Goal: Complete application form: Complete application form

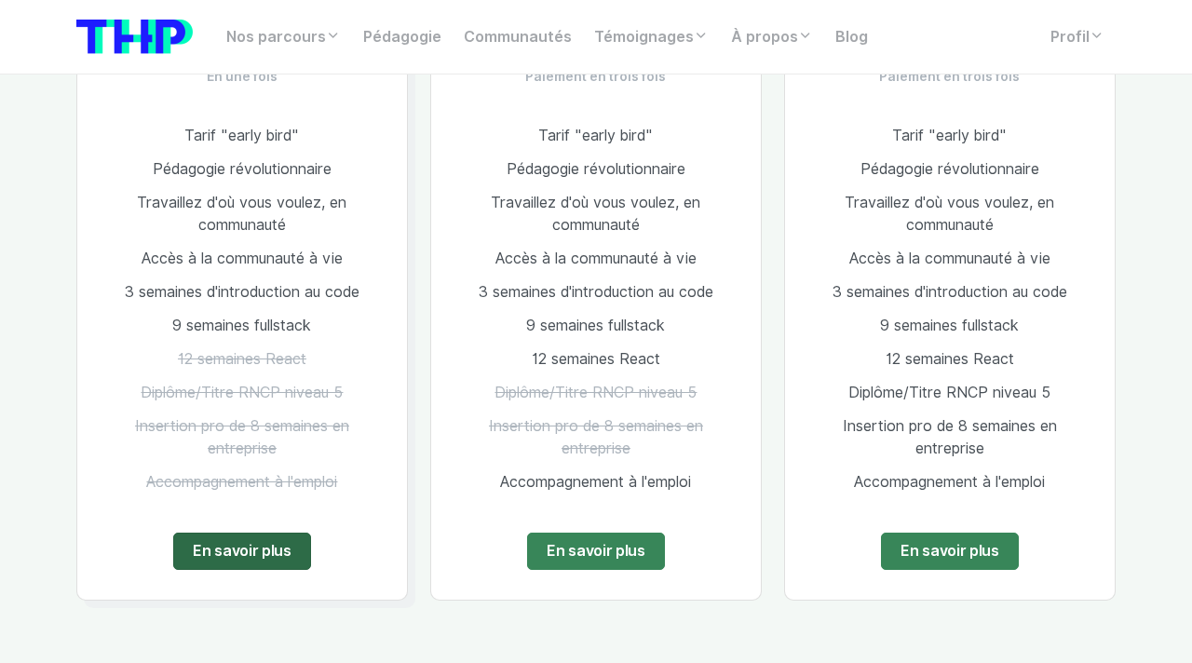
scroll to position [1156, 0]
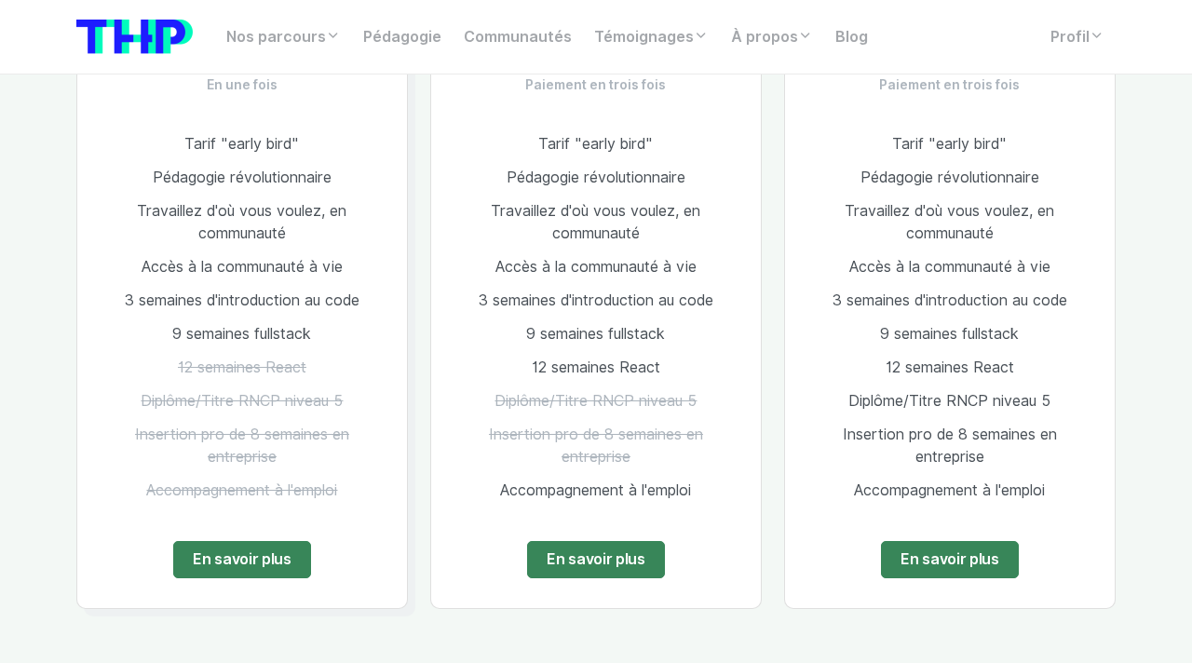
click at [266, 340] on span "9 semaines fullstack" at bounding box center [241, 334] width 139 height 18
click at [268, 290] on li "3 semaines d'introduction au code" at bounding box center [242, 301] width 270 height 34
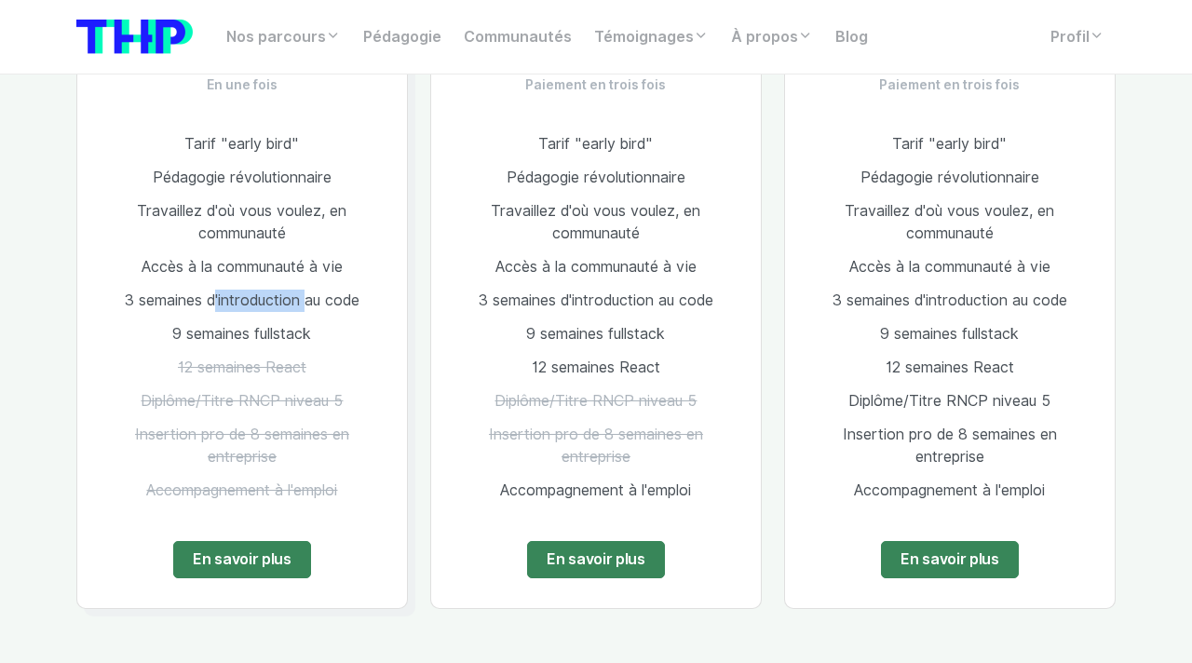
click at [268, 290] on li "3 semaines d'introduction au code" at bounding box center [242, 301] width 270 height 34
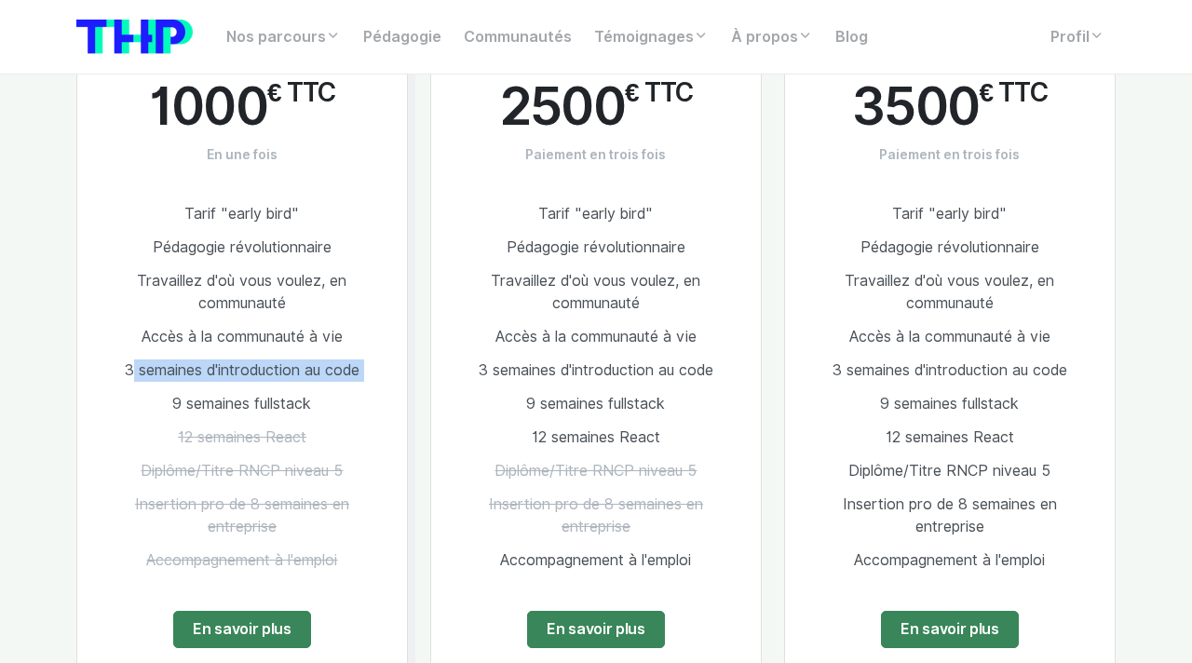
scroll to position [1085, 0]
click at [258, 279] on span "Travaillez d'où vous voulez, en communauté" at bounding box center [241, 293] width 209 height 40
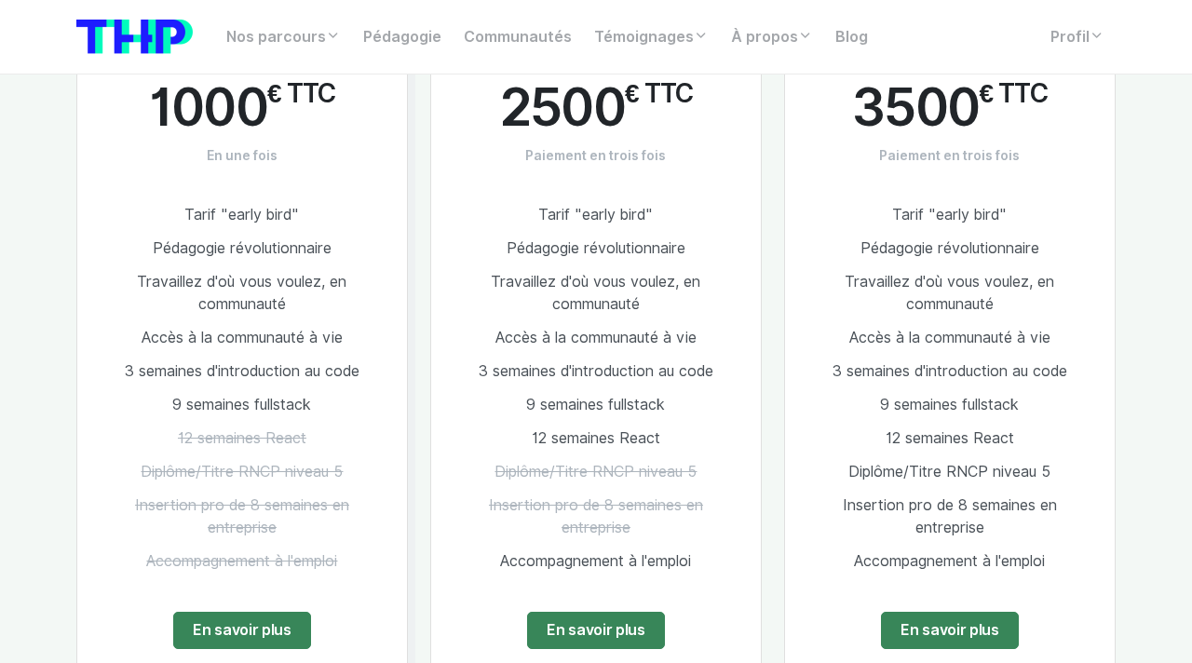
click at [258, 279] on span "Travaillez d'où vous voulez, en communauté" at bounding box center [241, 293] width 209 height 40
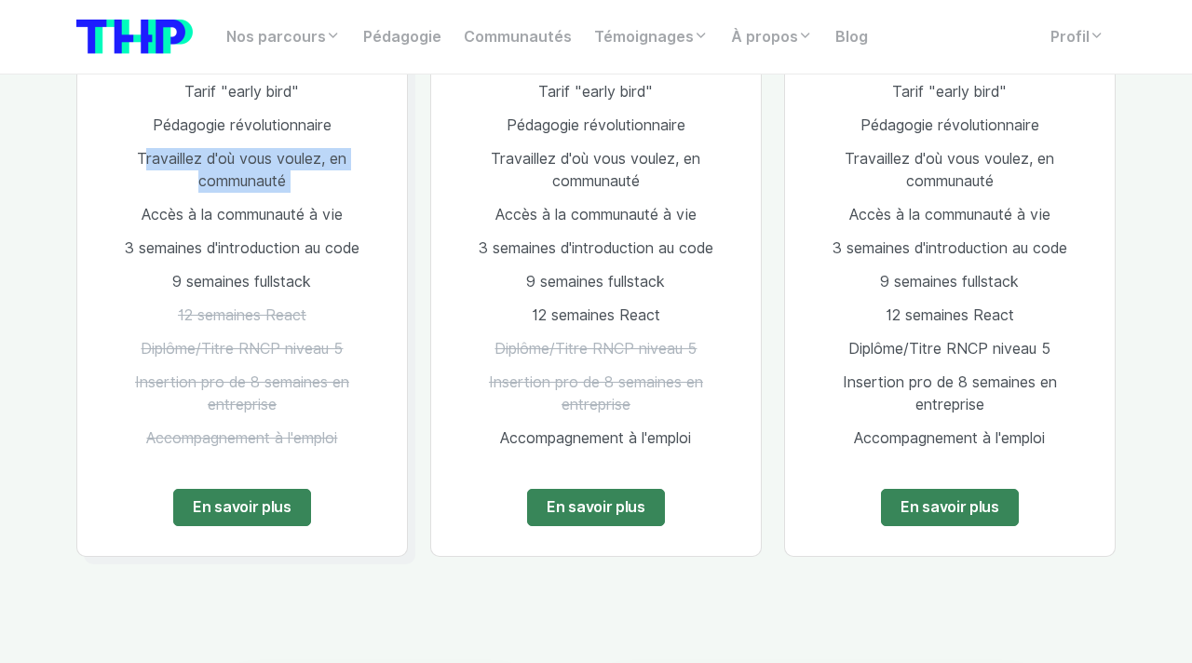
scroll to position [1205, 0]
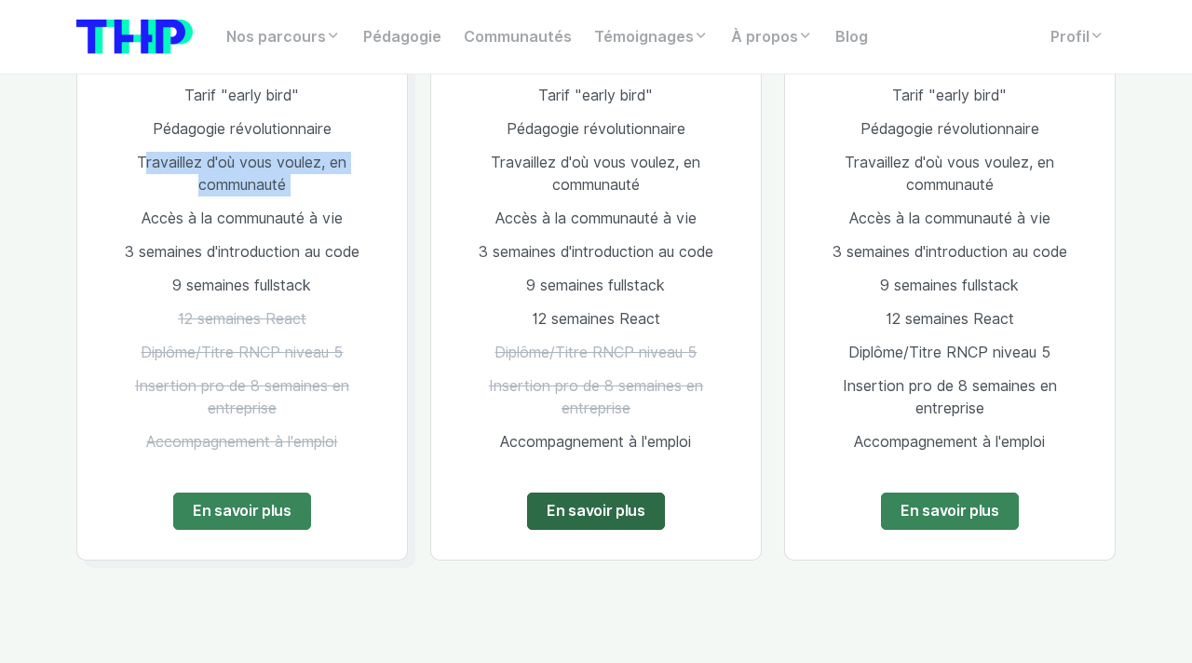
click at [559, 503] on link "En savoir plus" at bounding box center [596, 510] width 138 height 37
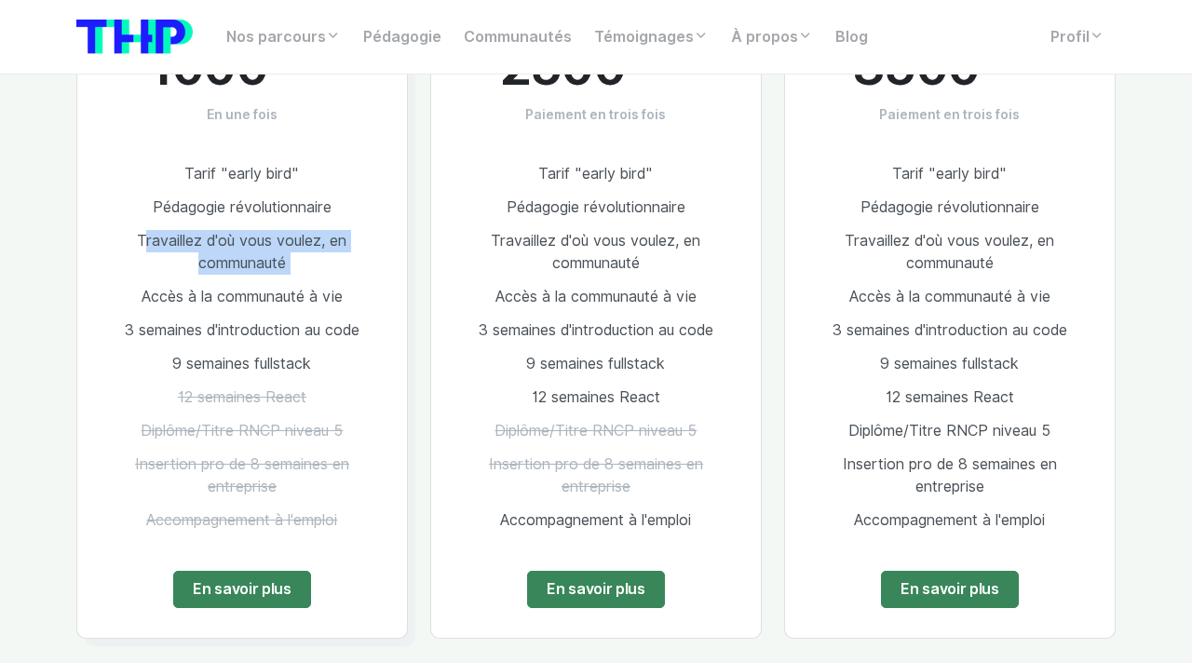
scroll to position [1141, 0]
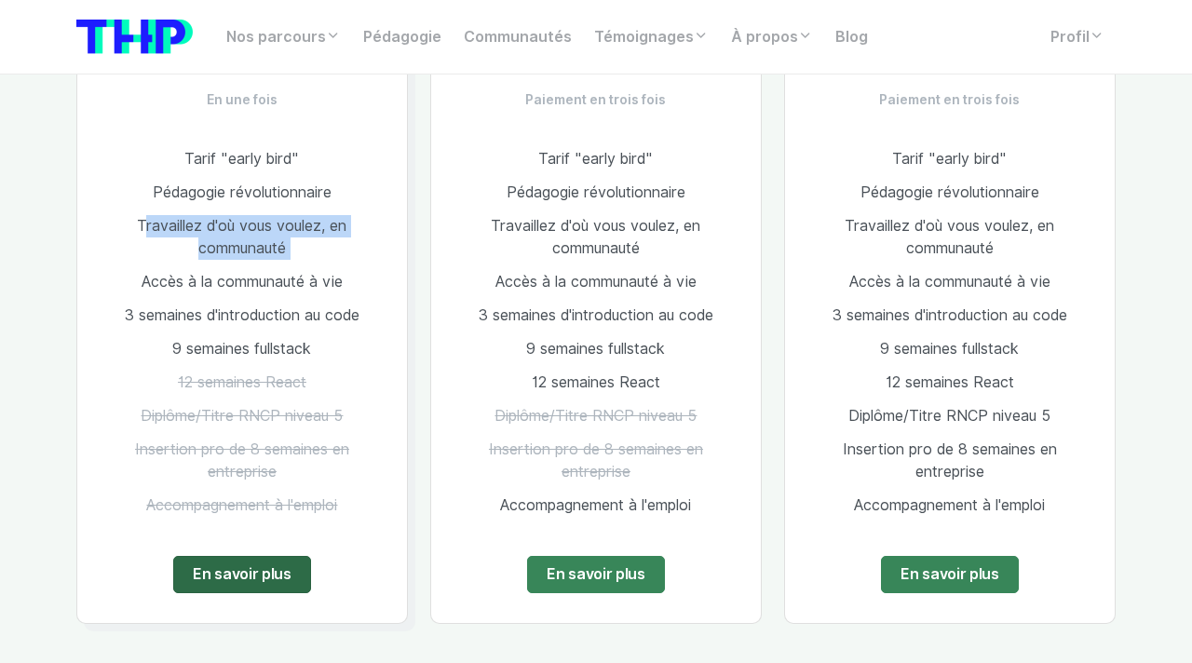
click at [247, 581] on link "En savoir plus" at bounding box center [242, 574] width 138 height 37
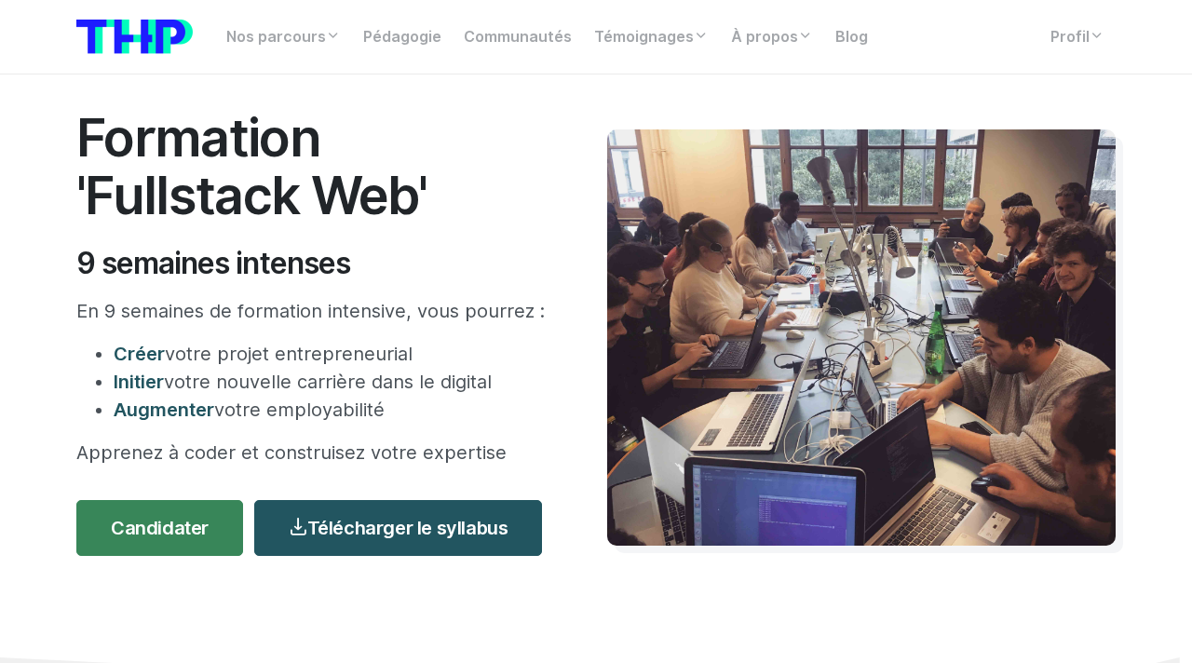
scroll to position [56, 0]
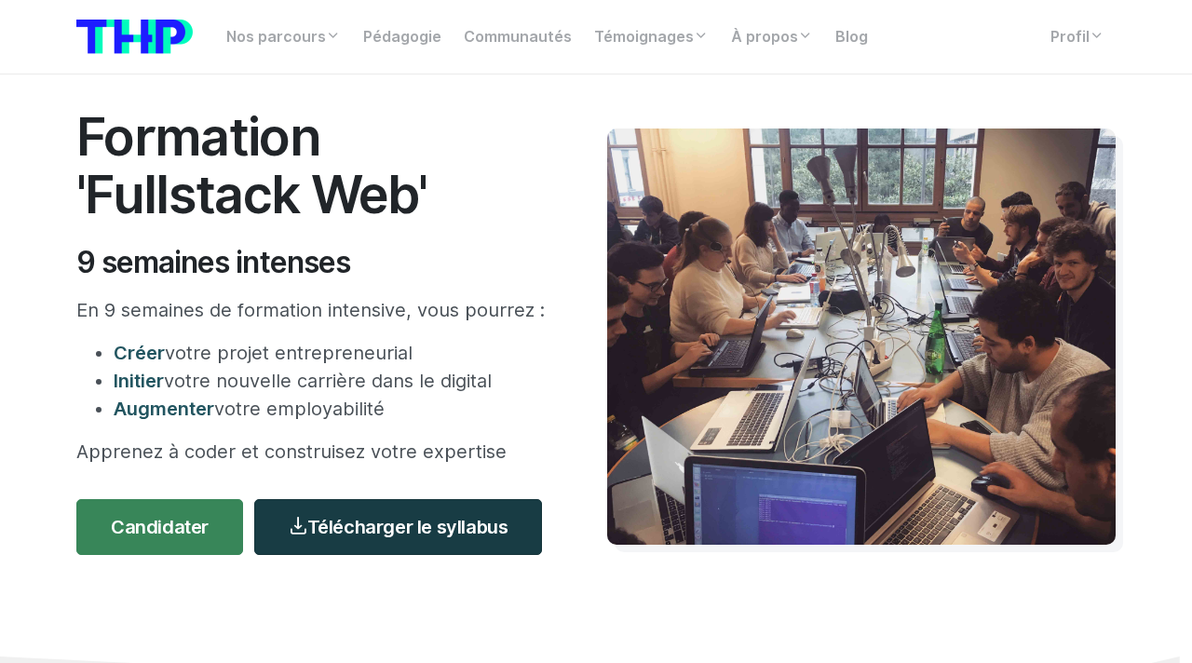
click at [296, 540] on link "Télécharger le syllabus" at bounding box center [398, 527] width 288 height 56
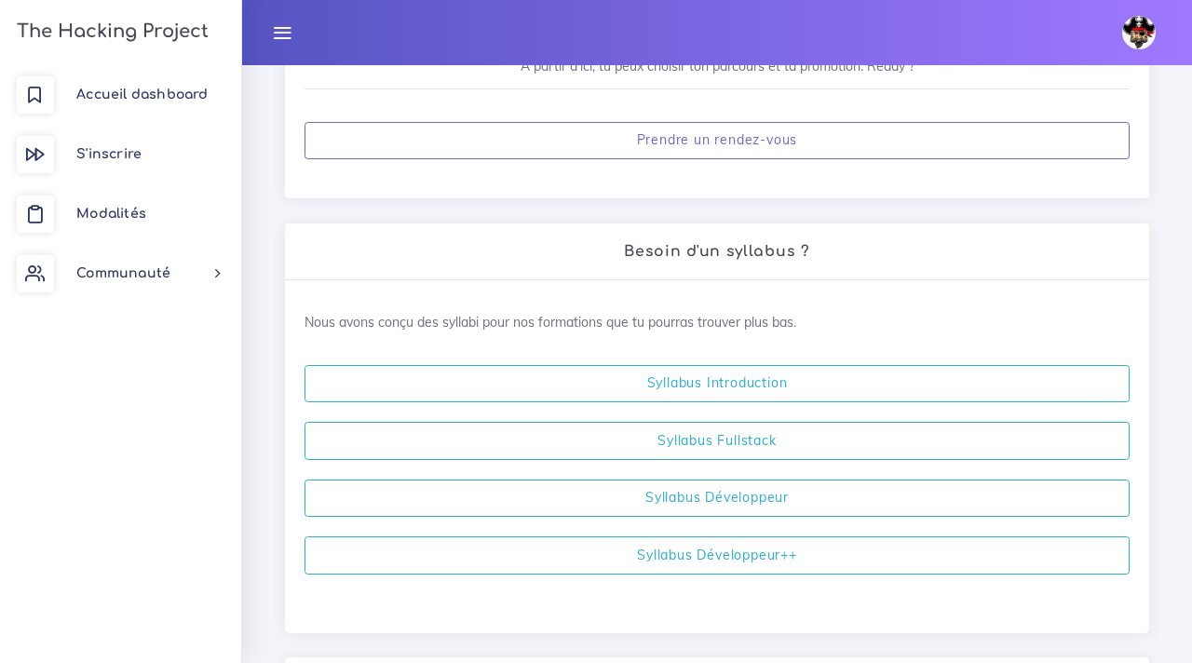
scroll to position [317, 0]
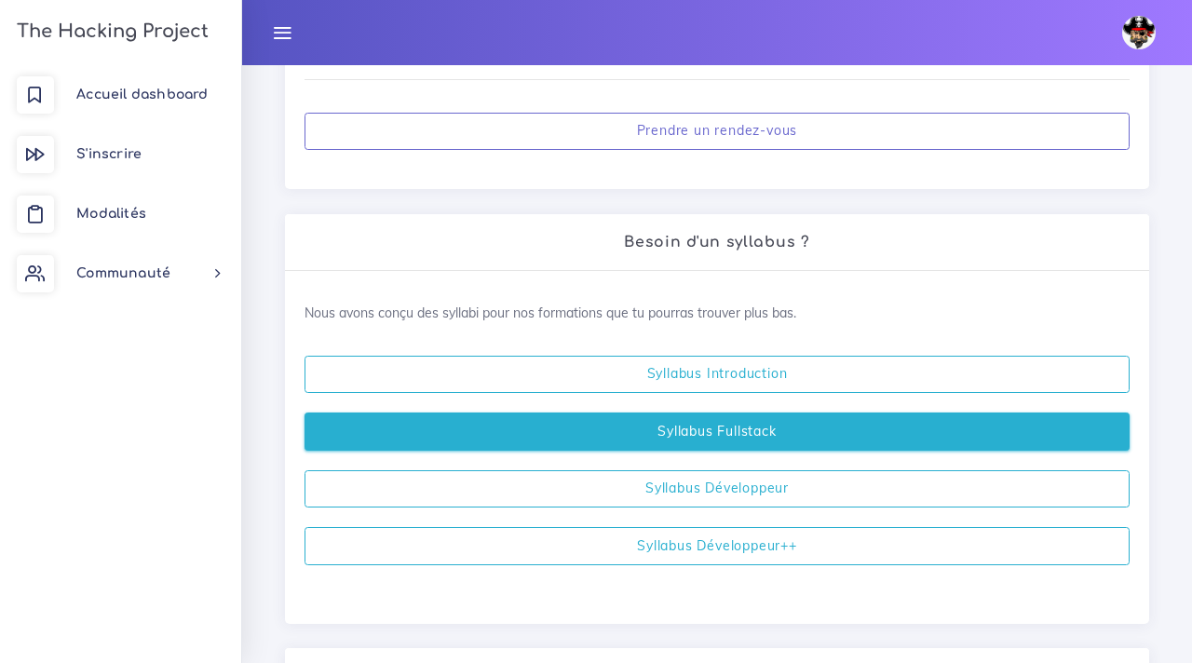
click at [660, 441] on link "Syllabus Fullstack" at bounding box center [716, 431] width 825 height 38
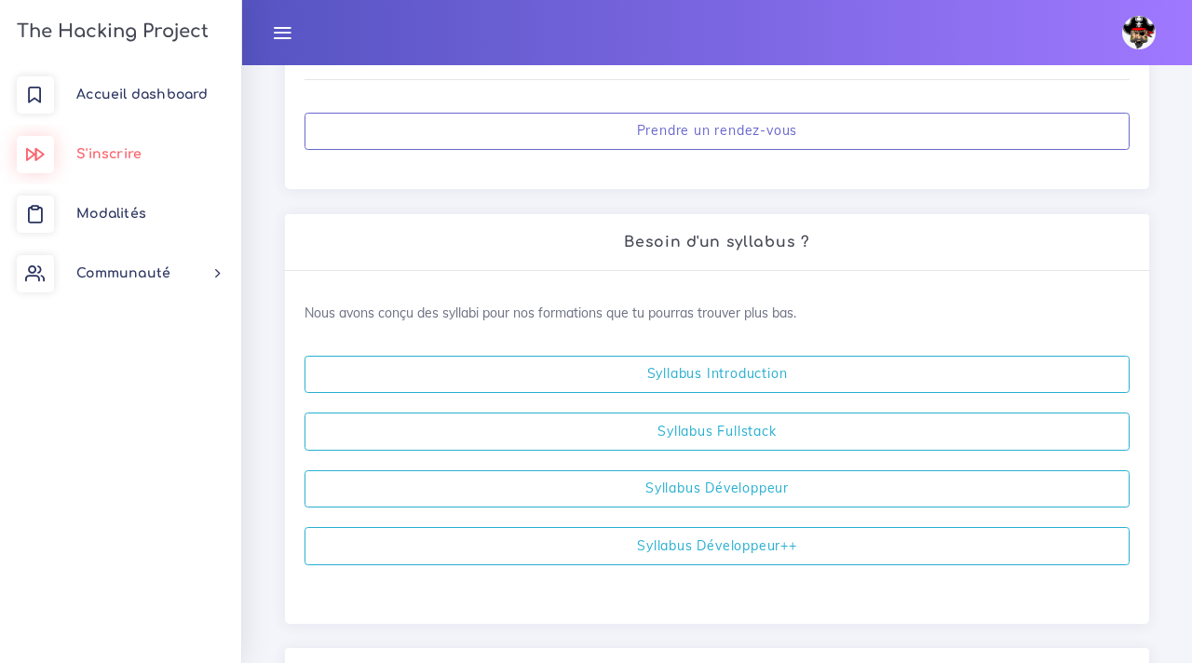
click at [173, 142] on link "S'inscrire" at bounding box center [120, 155] width 241 height 60
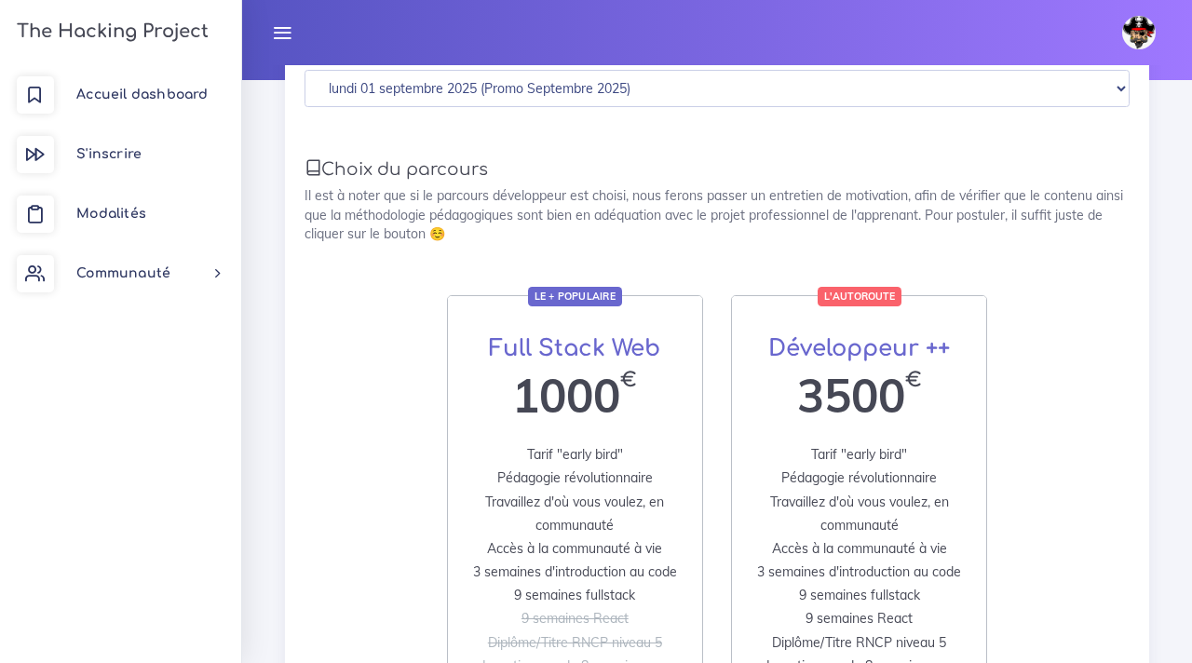
scroll to position [244, 0]
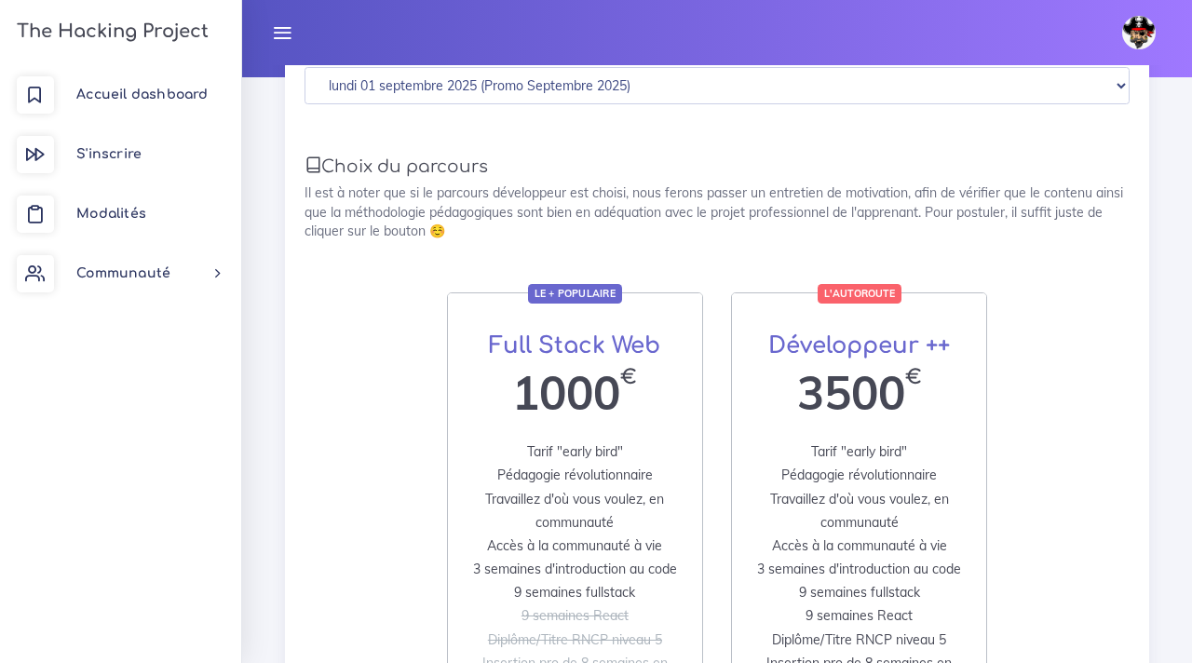
click at [605, 452] on span "Tarif "early bird"" at bounding box center [575, 451] width 96 height 17
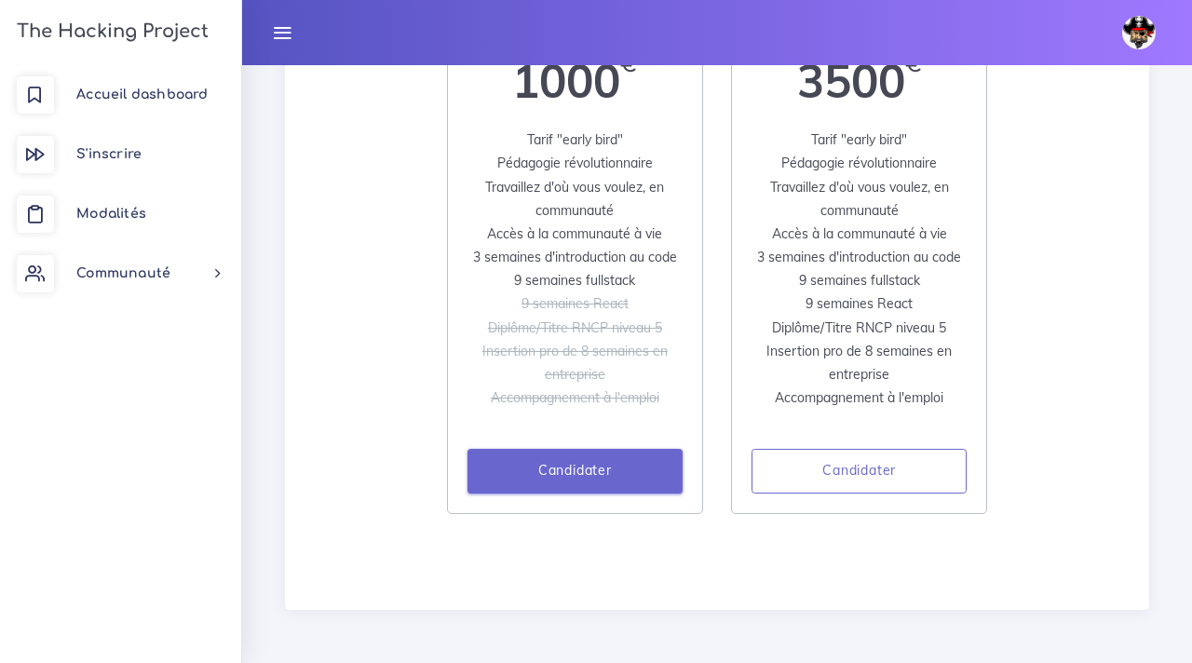
click at [571, 466] on link "Candidater" at bounding box center [574, 471] width 215 height 45
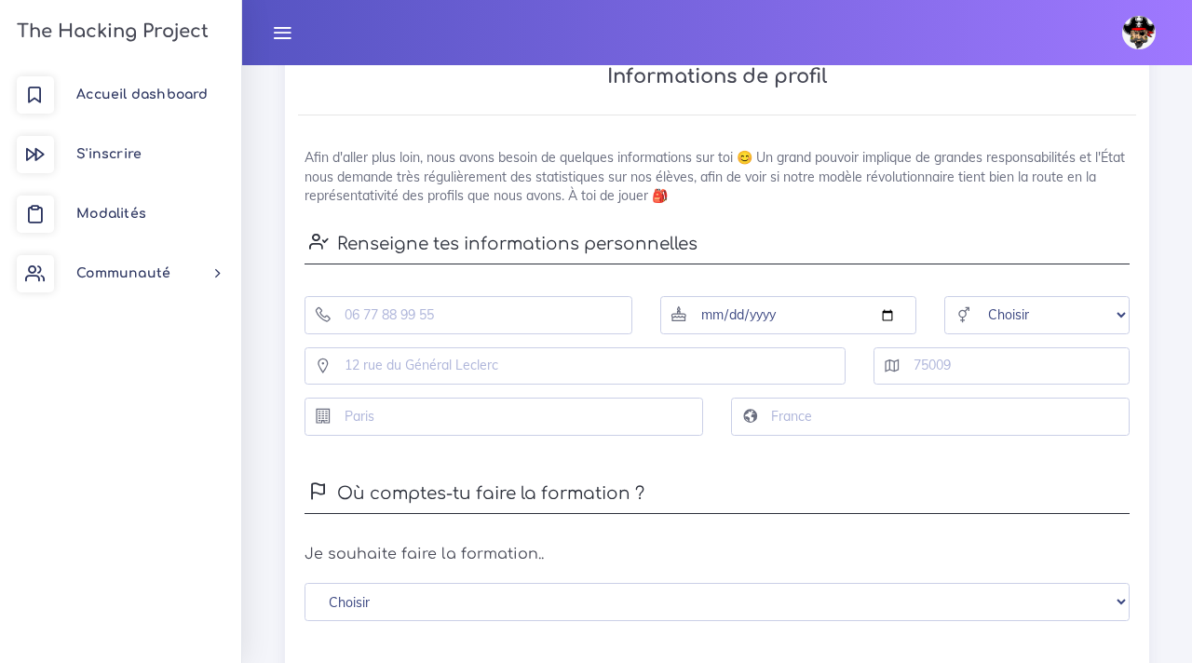
scroll to position [496, 0]
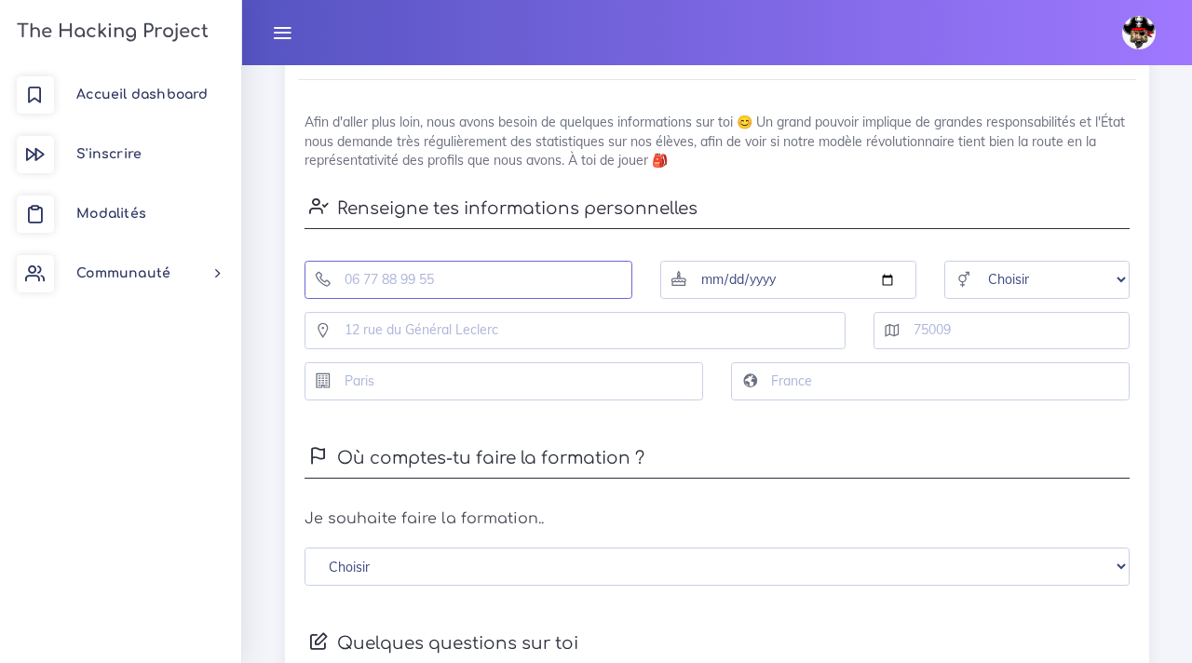
click at [466, 287] on input "tel" at bounding box center [468, 280] width 328 height 38
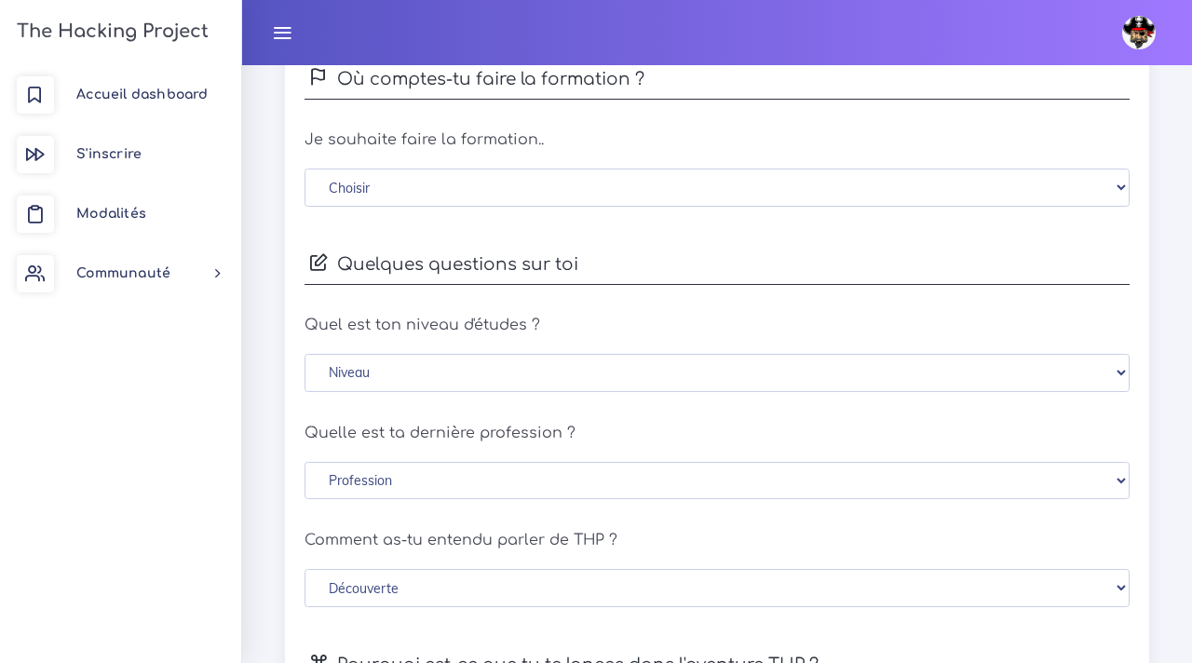
scroll to position [879, 0]
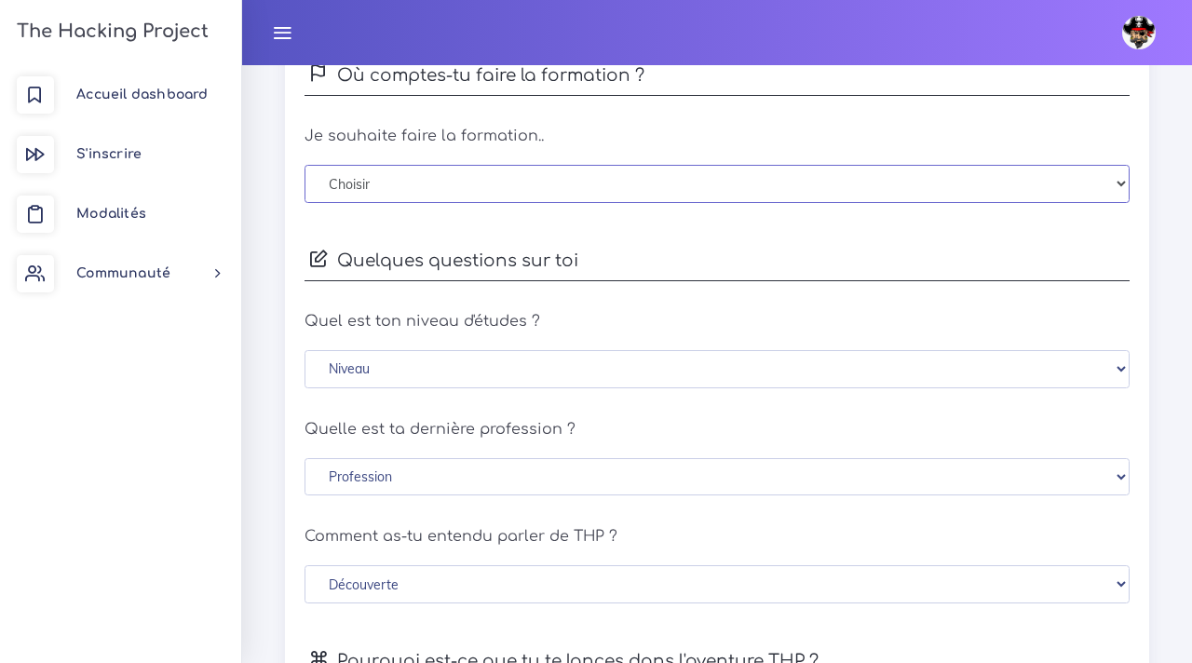
click at [460, 203] on select "Choisir En distanciel Bordeaux Lille Lyon Marseille Montpellier Nice Paris Renn…" at bounding box center [716, 184] width 825 height 38
select select "3"
click at [407, 389] on select "Niveau Sans diplôme Brevet des collèges CAP/BEP (autres diplômes techniques) Ba…" at bounding box center [716, 370] width 825 height 38
select select "bac"
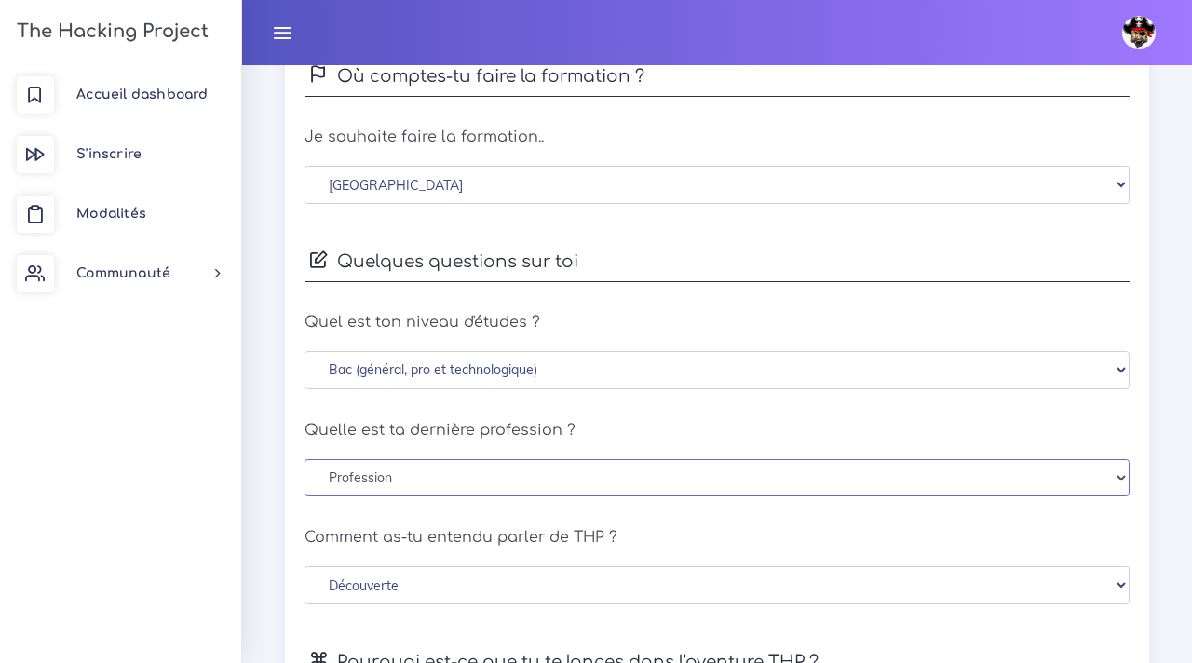
click at [454, 495] on select "Profession Cadres et profession intellectuelle supérieure Profession intérmedia…" at bounding box center [716, 478] width 825 height 38
select select "student"
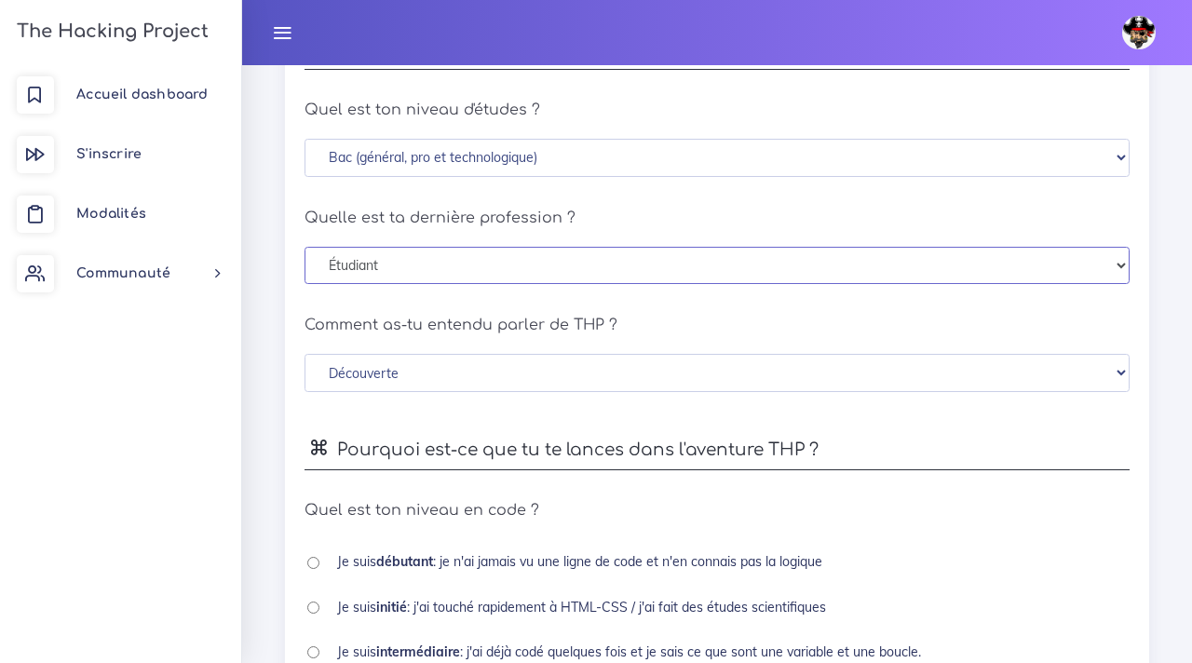
scroll to position [1111, 0]
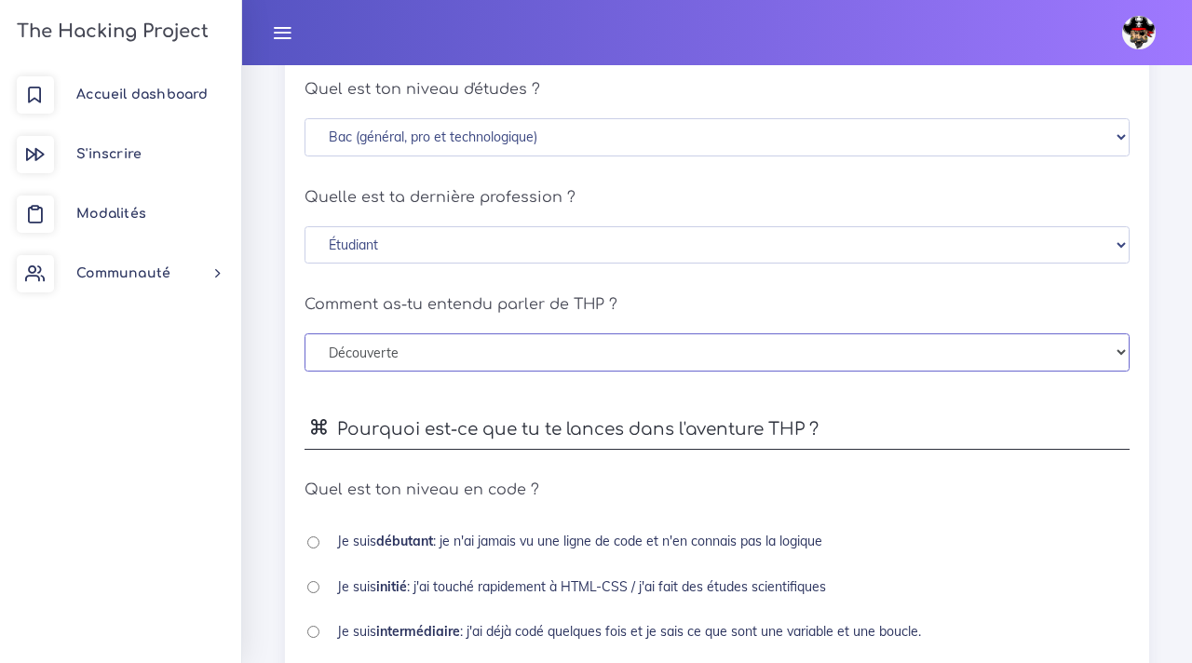
click at [438, 371] on select "Découverte Un ami m'en a parlé Je l'ai vu sur les réseaux sociaux Une recherche…" at bounding box center [716, 352] width 825 height 38
select select "social_network"
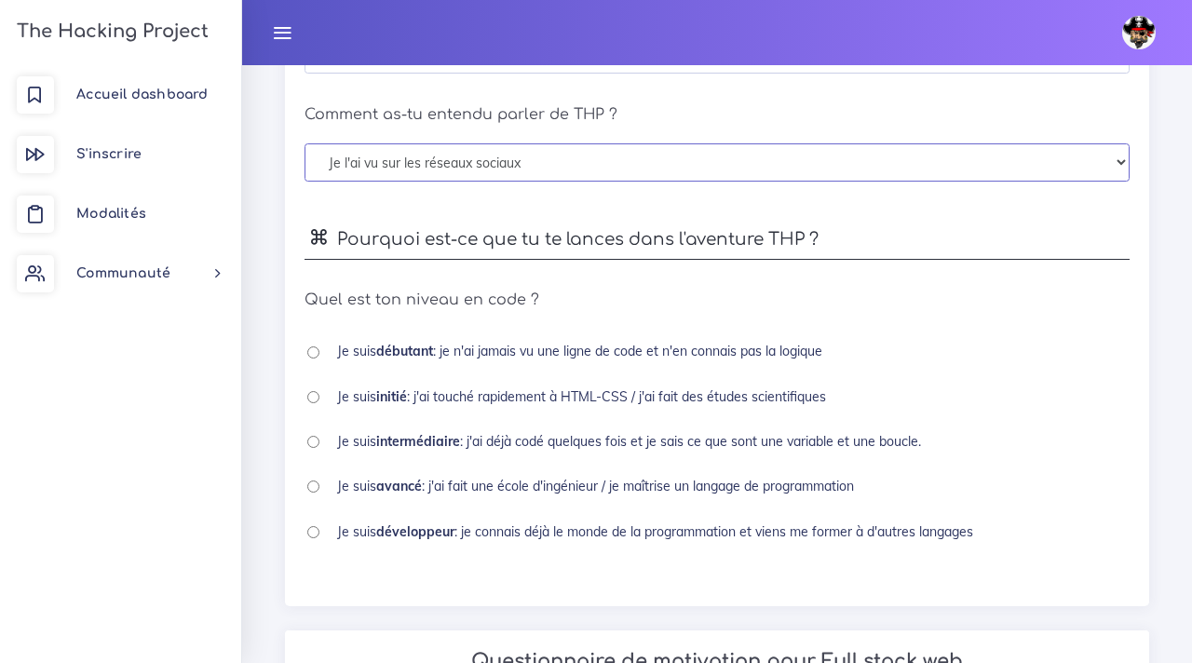
scroll to position [1305, 0]
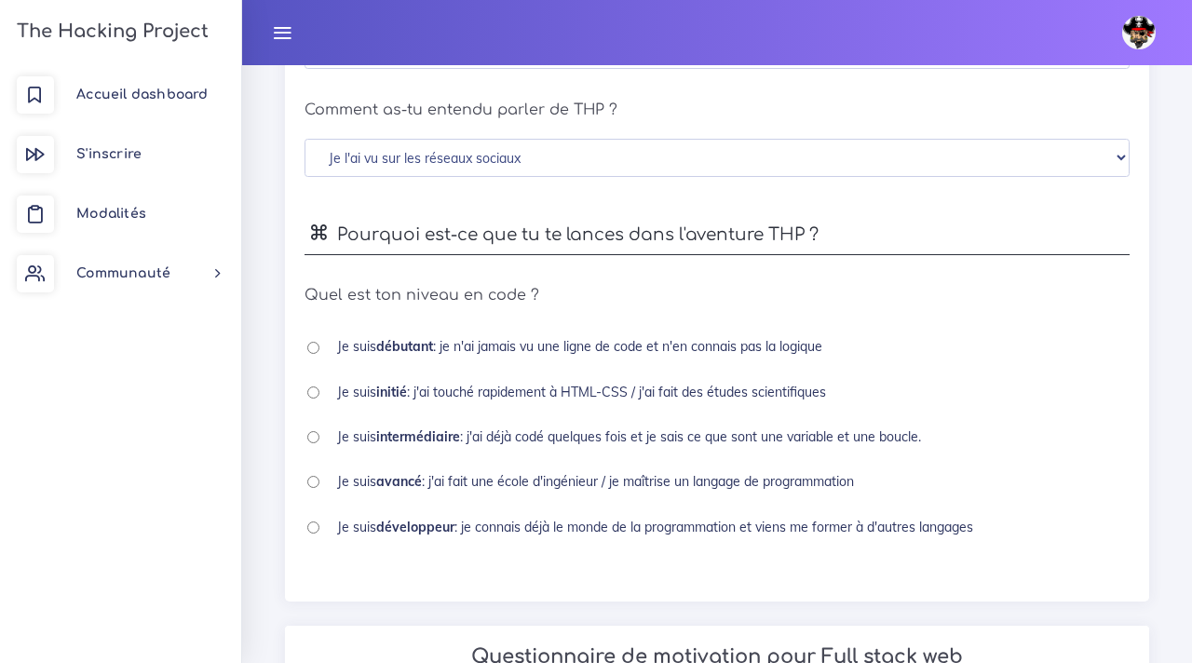
click at [432, 445] on b "intermédiaire" at bounding box center [418, 436] width 84 height 17
click at [425, 445] on b "intermédiaire" at bounding box center [418, 436] width 84 height 17
click at [317, 443] on input "radio" at bounding box center [313, 437] width 12 height 12
radio input "true"
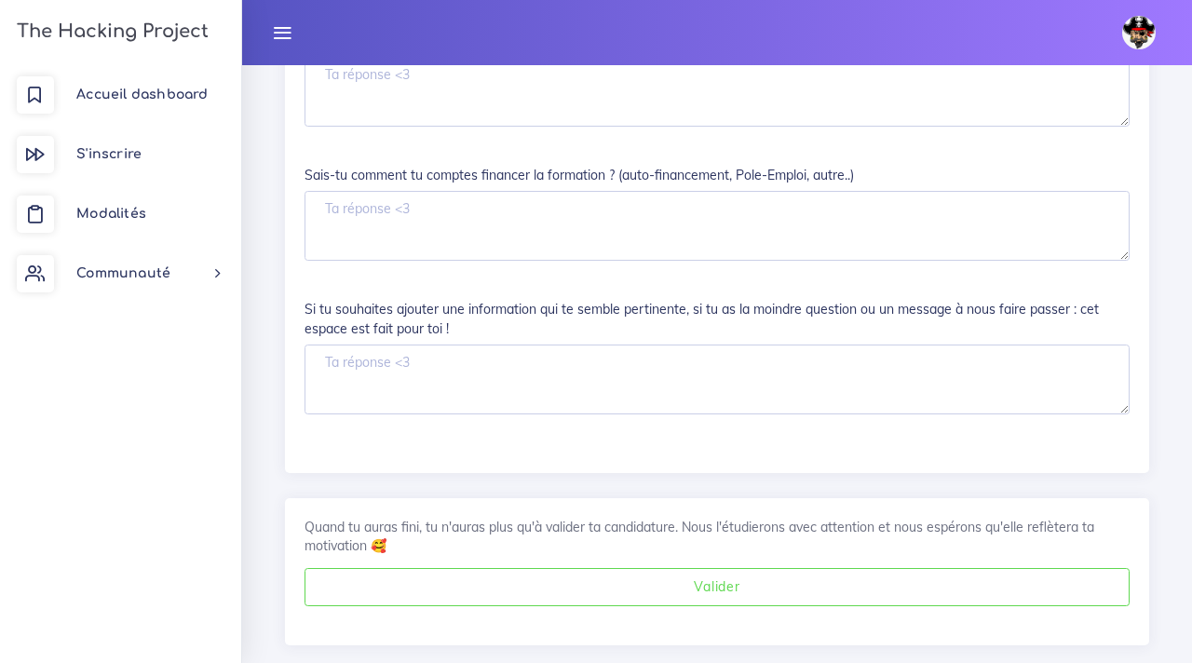
scroll to position [3424, 0]
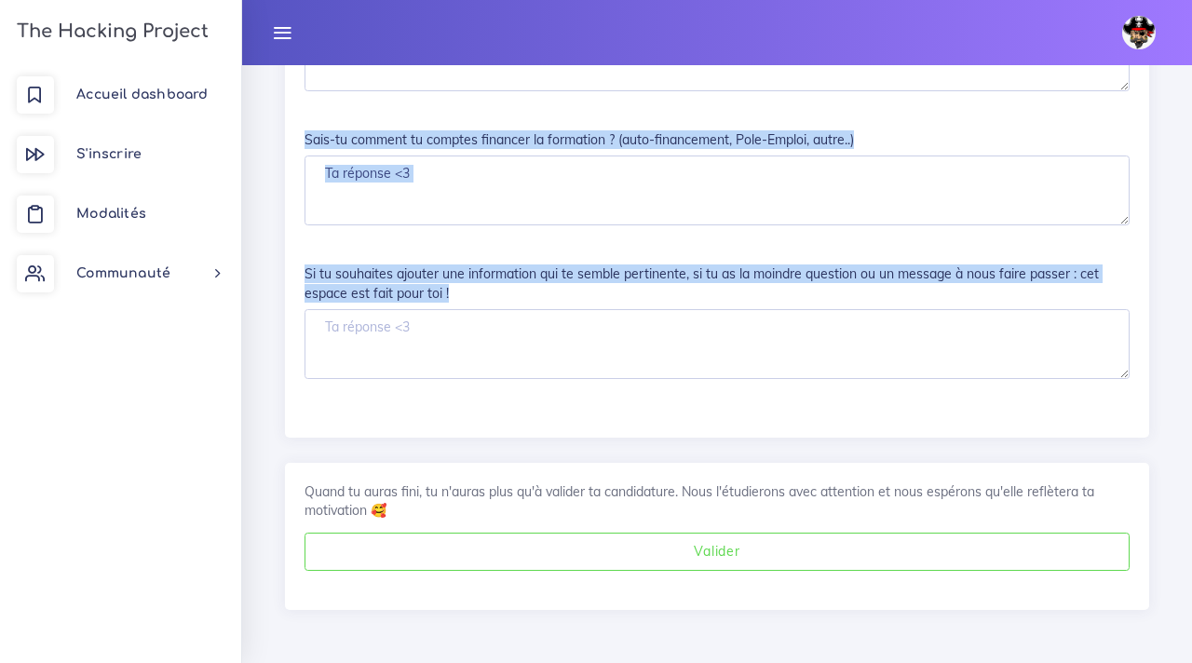
drag, startPoint x: 452, startPoint y: 240, endPoint x: 409, endPoint y: 330, distance: 99.5
copy div "Questionnaire de motivation pour Full stack web Quel est ton parcours académiqu…"
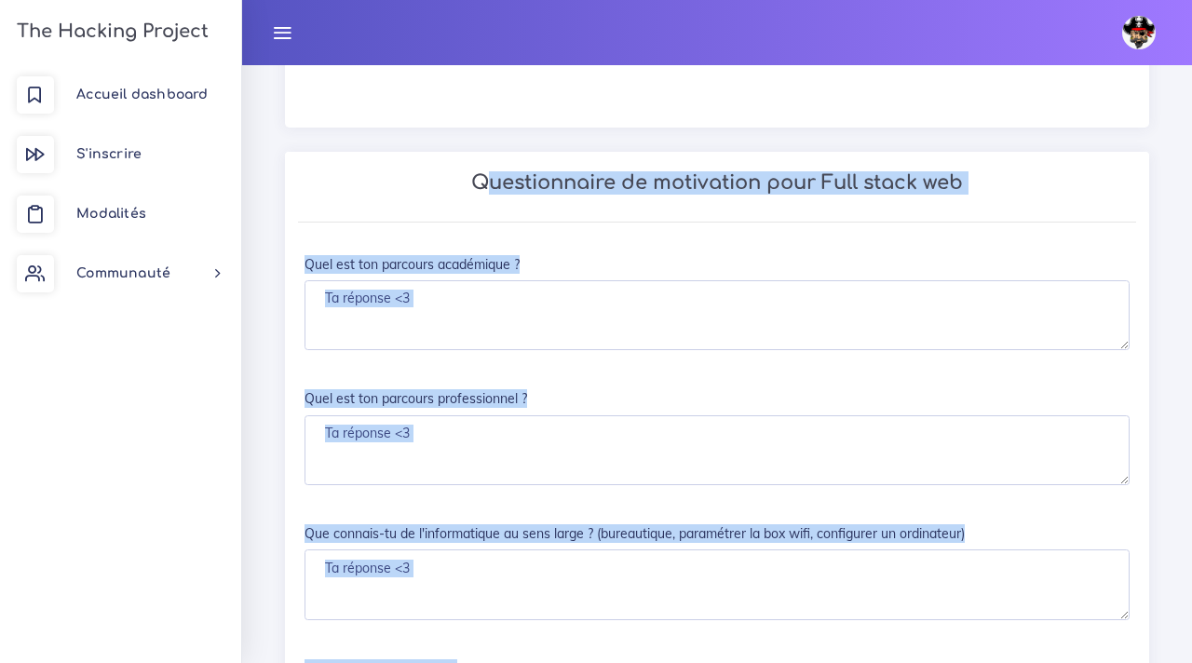
scroll to position [1835, 0]
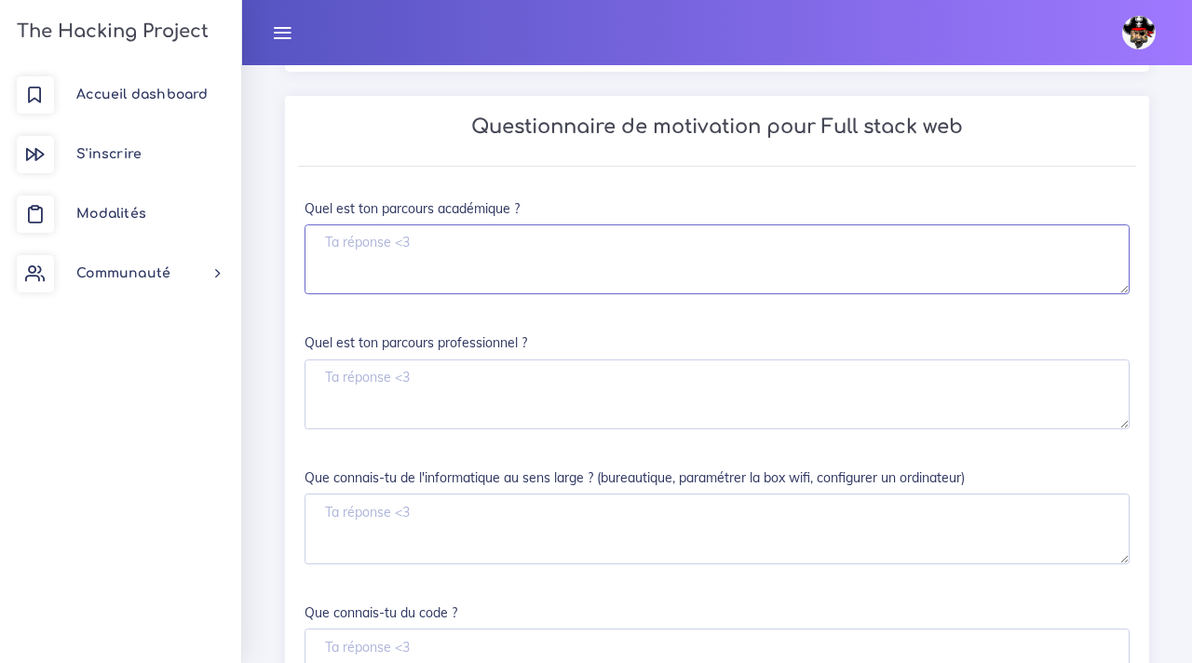
click at [419, 290] on textarea "Quel est ton parcours académique ?" at bounding box center [716, 259] width 825 height 71
paste textarea "J’ai obtenu un bac équivalent général français au Honduras en 2017 et un diplôm…"
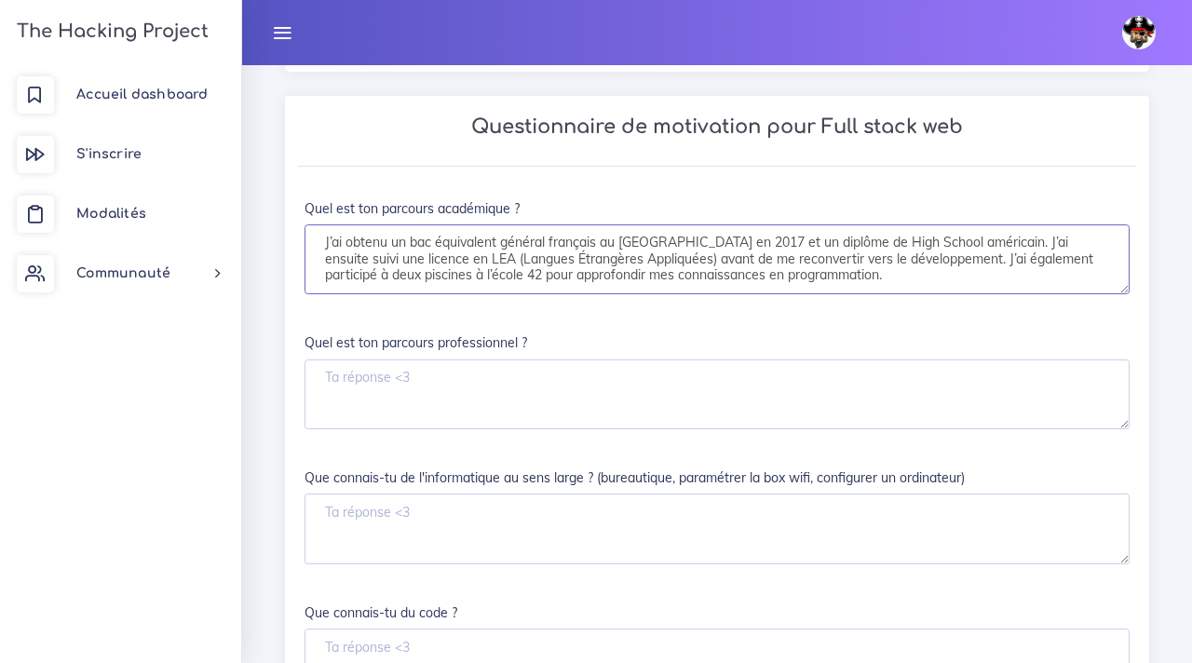
click at [586, 264] on textarea "J’ai obtenu un bac équivalent général français au Honduras en 2017 et un diplôm…" at bounding box center [716, 259] width 825 height 71
click at [667, 253] on textarea "J’ai obtenu un bac équivalent général français au Honduras en 2017 et un diplôm…" at bounding box center [716, 259] width 825 height 71
type textarea "J’ai obtenu un bac équivalent général français au Honduras en 2017 et un diplôm…"
click at [504, 402] on textarea "Quel est ton parcours professionnel ?" at bounding box center [716, 394] width 825 height 71
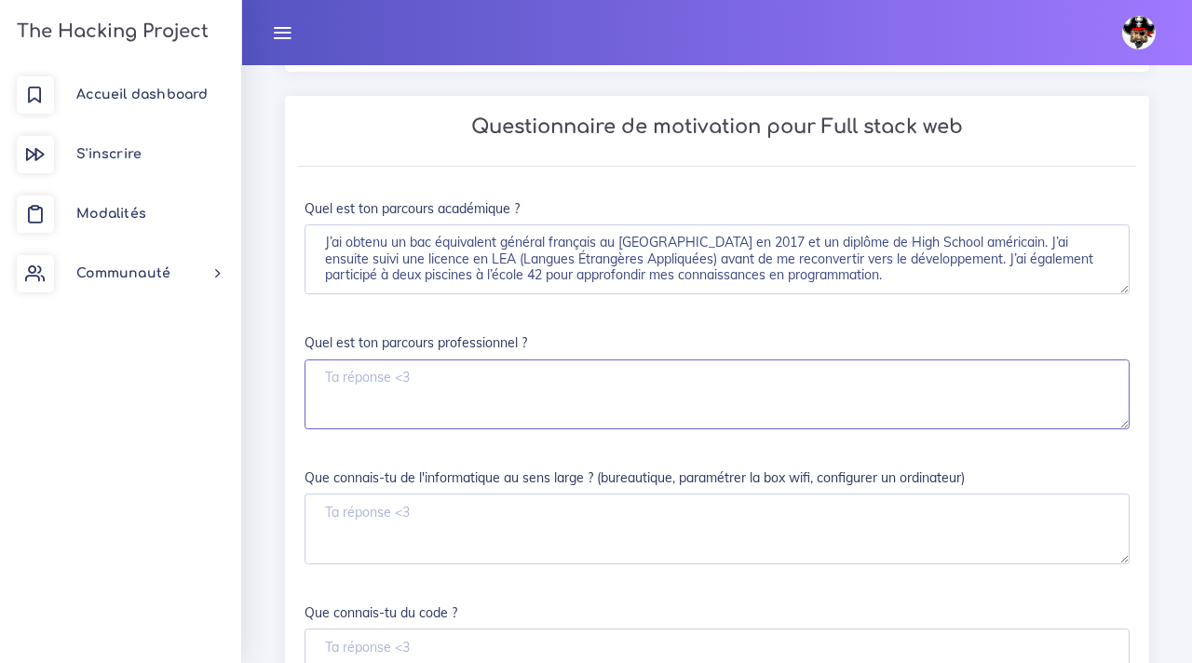
paste textarea "Je travaille comme nounou déclarée et je m’occupe aussi d’activités liées à l’i…"
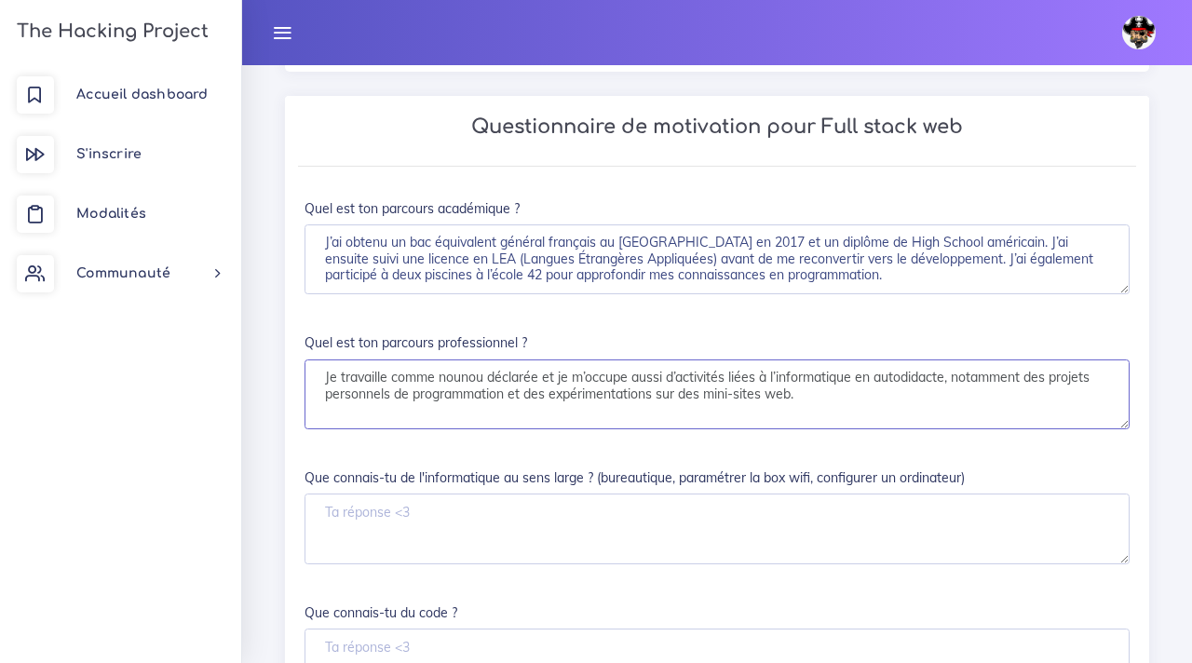
type textarea "Je travaille comme nounou déclarée et je m’occupe aussi d’activités liées à l’i…"
click at [400, 560] on textarea "Que connais-tu de l'informatique au sens large ? (bureautique, paramétrer la bo…" at bounding box center [716, 528] width 825 height 71
paste textarea "Je sais configurer un ordinateur, installer et gérer des logiciels, utiliser la…"
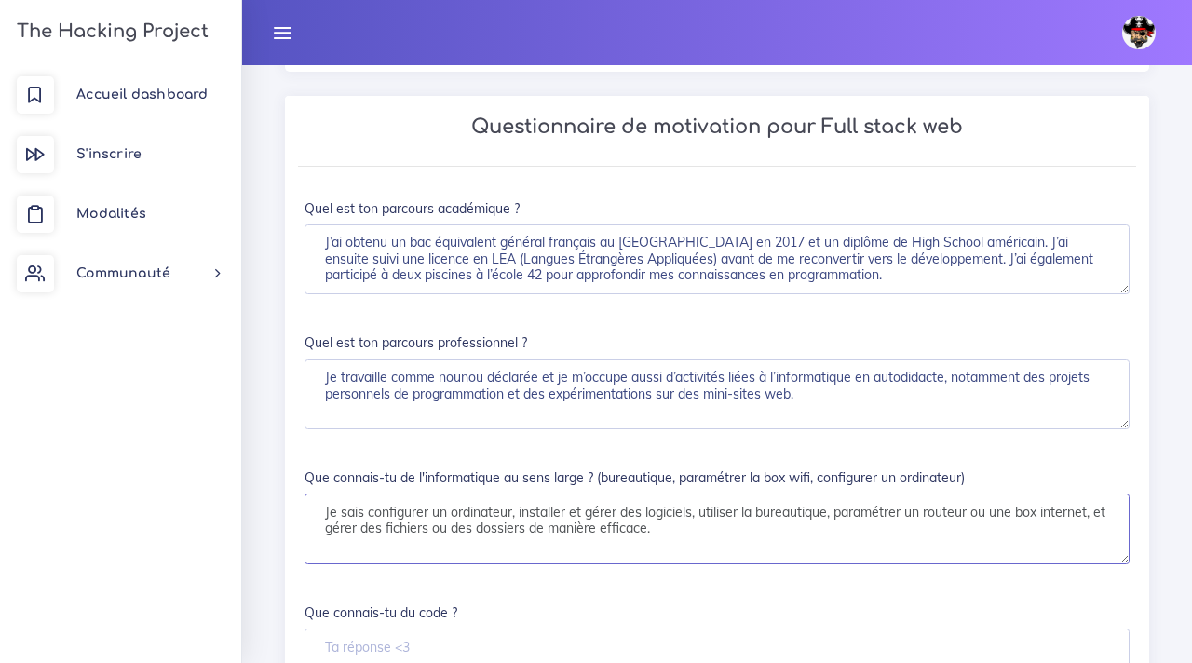
type textarea "Je sais configurer un ordinateur, installer et gérer des logiciels, utiliser la…"
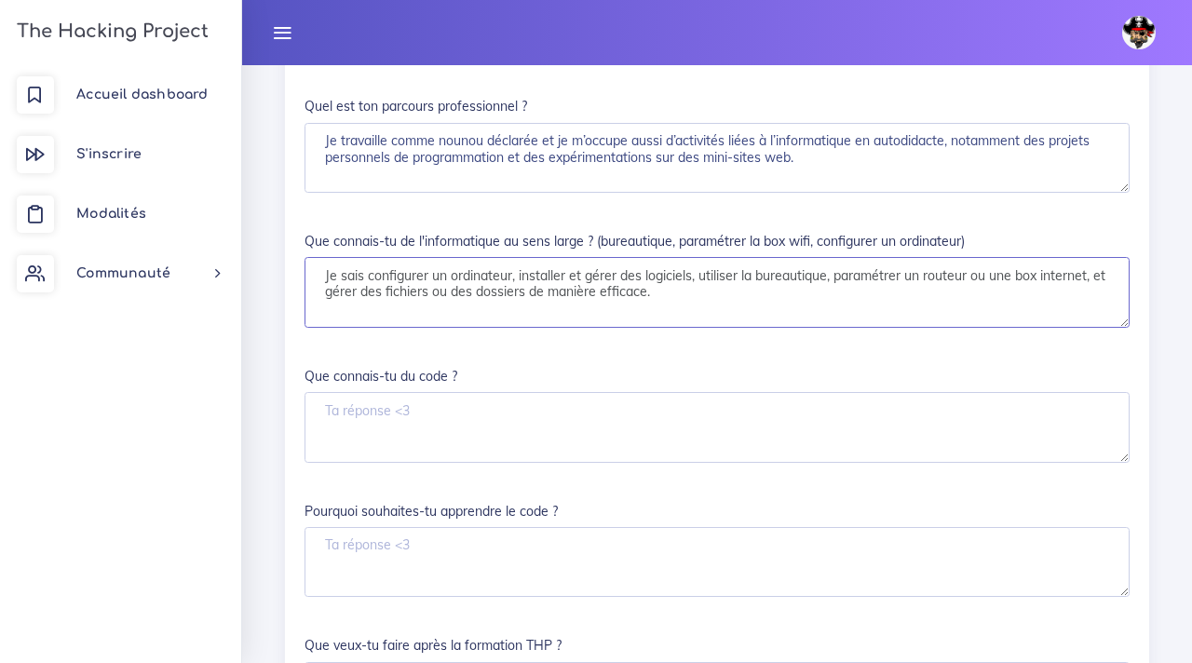
scroll to position [2090, 0]
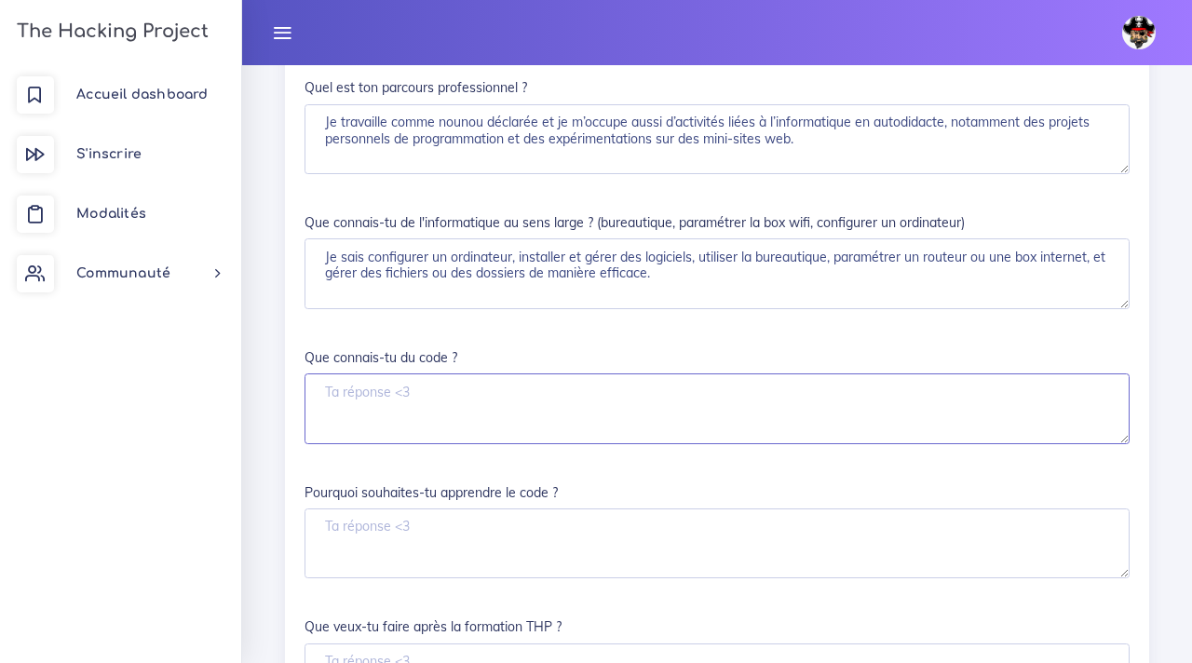
click at [452, 394] on textarea "Que connais-tu du code ?" at bounding box center [716, 408] width 825 height 71
paste textarea "J’ai suivi deux piscines à 42, où j’ai appris les bases du HTML, CSS, JavaScrip…"
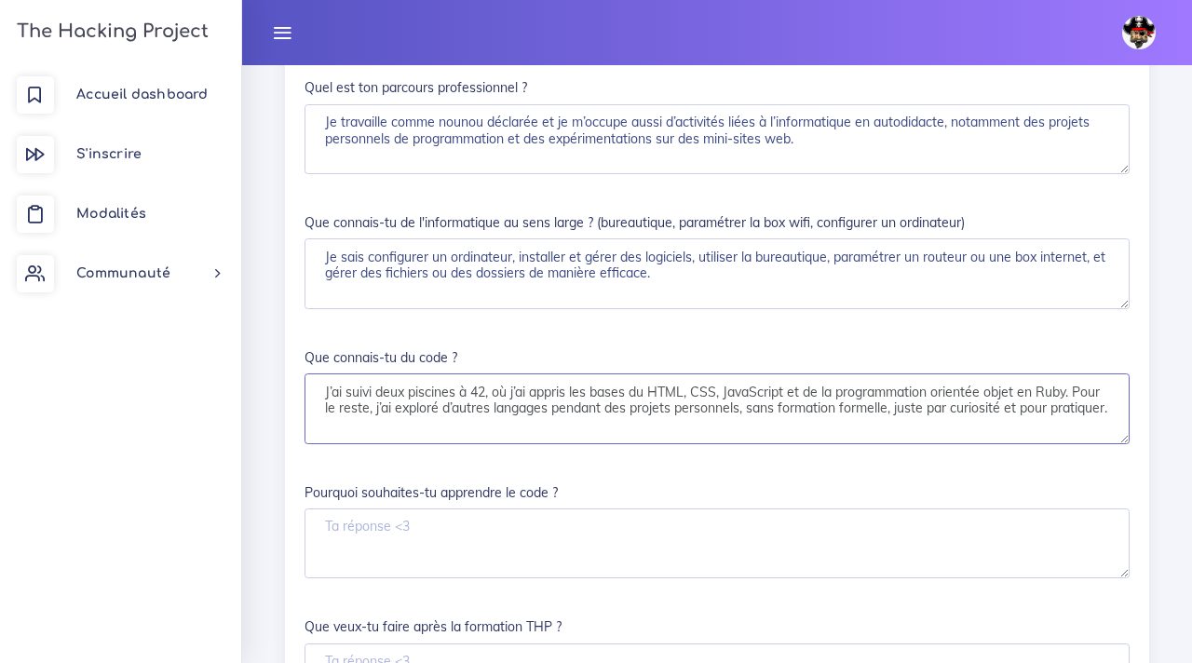
click at [488, 414] on textarea "J’ai suivi deux piscines à 42, où j’ai appris les bases du HTML, CSS, JavaScrip…" at bounding box center [716, 408] width 825 height 71
click at [496, 412] on textarea "J’ai suivi deux piscines à 42, où j’ai appris les bases du HTML, CSS, JavaScrip…" at bounding box center [716, 408] width 825 height 71
drag, startPoint x: 802, startPoint y: 412, endPoint x: 555, endPoint y: 429, distance: 248.2
click at [555, 429] on textarea "J’ai suivi deux piscines à 42, et j’ai appris les bases du HTML, CSS, JavaScrip…" at bounding box center [716, 408] width 825 height 71
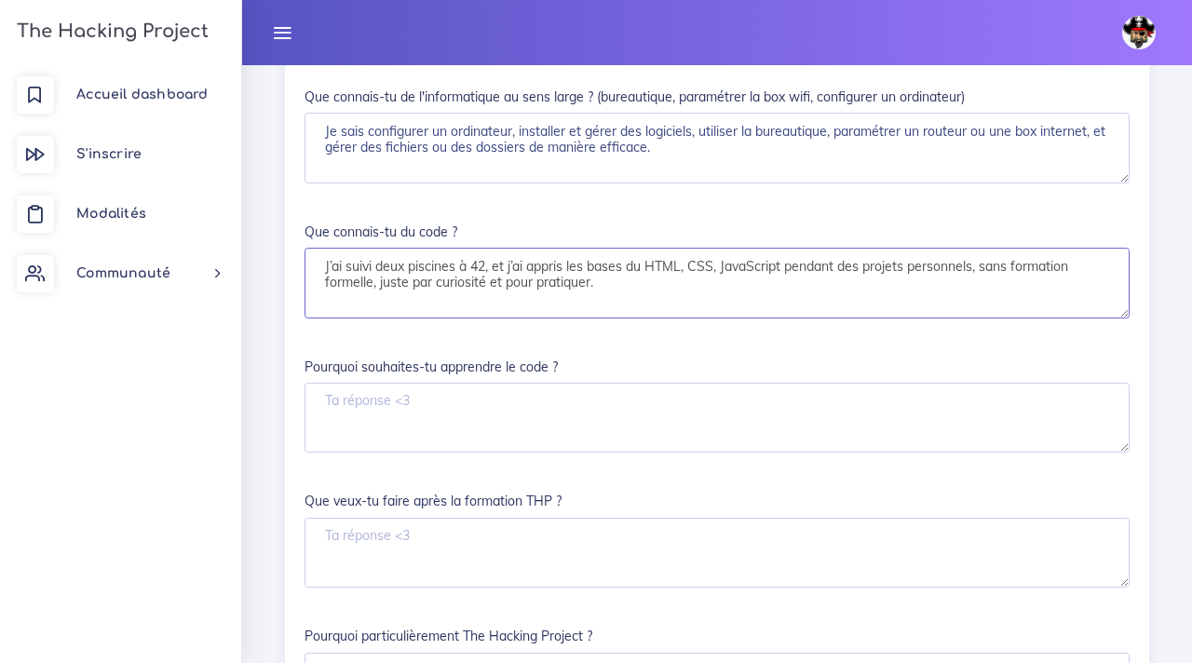
scroll to position [2219, 0]
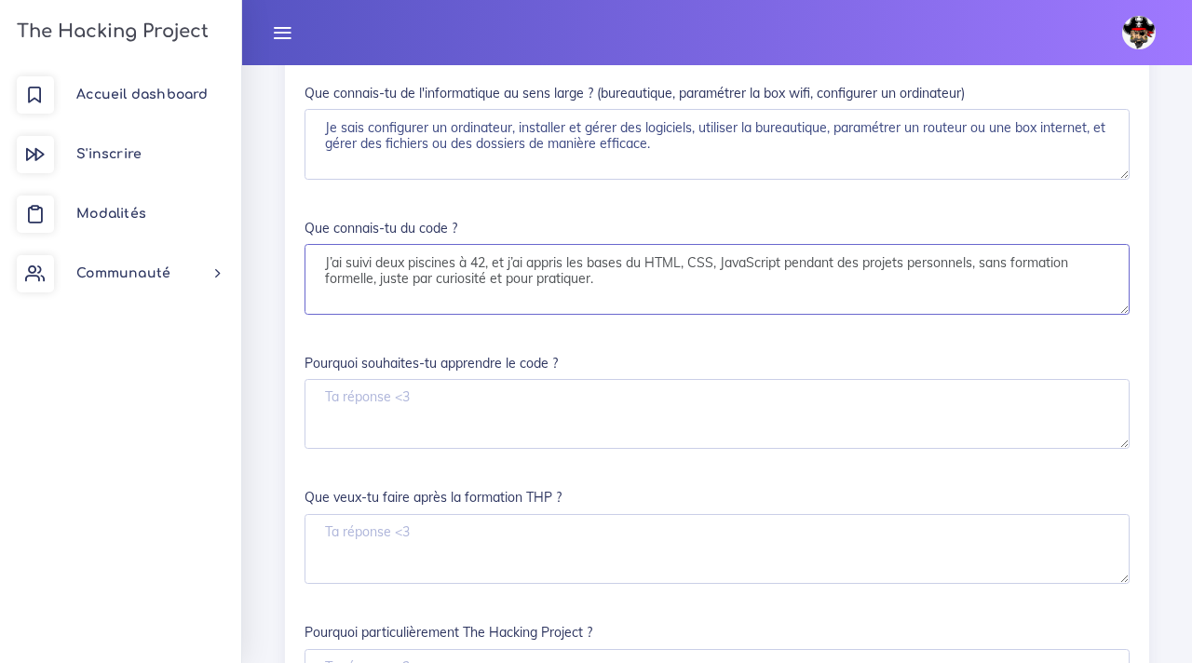
type textarea "J’ai suivi deux piscines à 42, et j’ai appris les bases du HTML, CSS, JavaScrip…"
click at [590, 411] on textarea "Pourquoi souhaites-tu apprendre le code ?" at bounding box center [716, 414] width 825 height 71
paste textarea "Pour me reconvertir dans le numérique"
type textarea "Pour me reconvertir dans le numérique."
click at [559, 585] on textarea "Que veux-tu faire après la formation THP ?" at bounding box center [716, 549] width 825 height 71
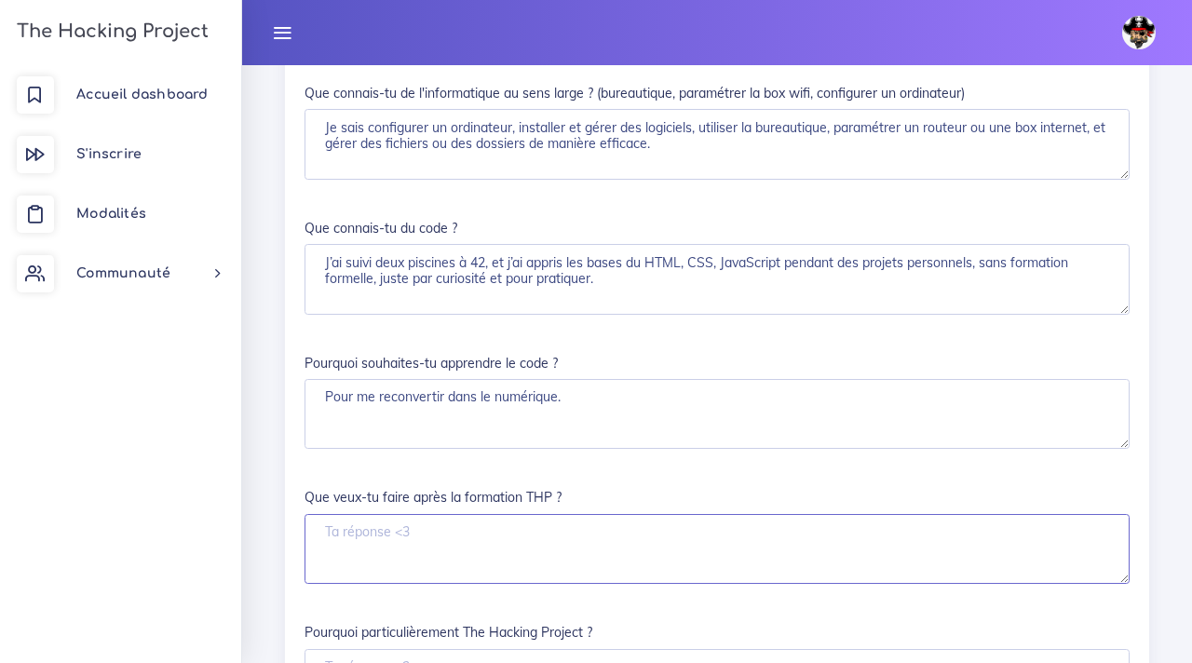
paste textarea "Je souhaite intégrer le marché du travail en tant que développeuse web fullstack"
type textarea "Je souhaite intégrer le marché du travail en tant que développeuse web fullstac…"
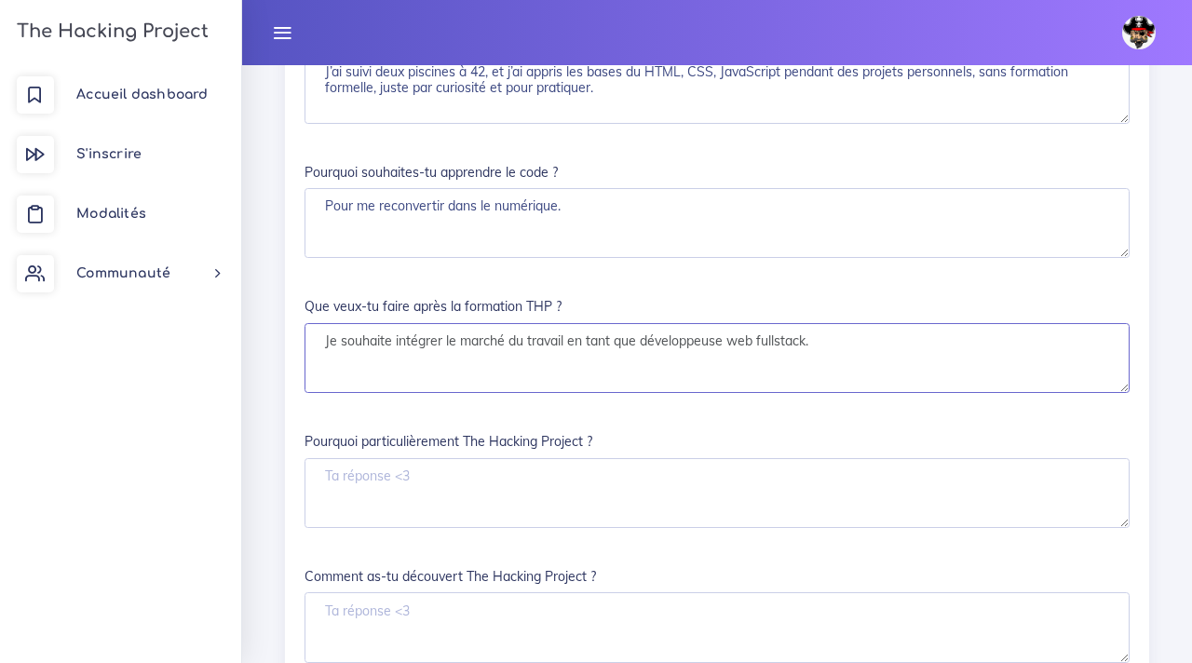
scroll to position [2452, 0]
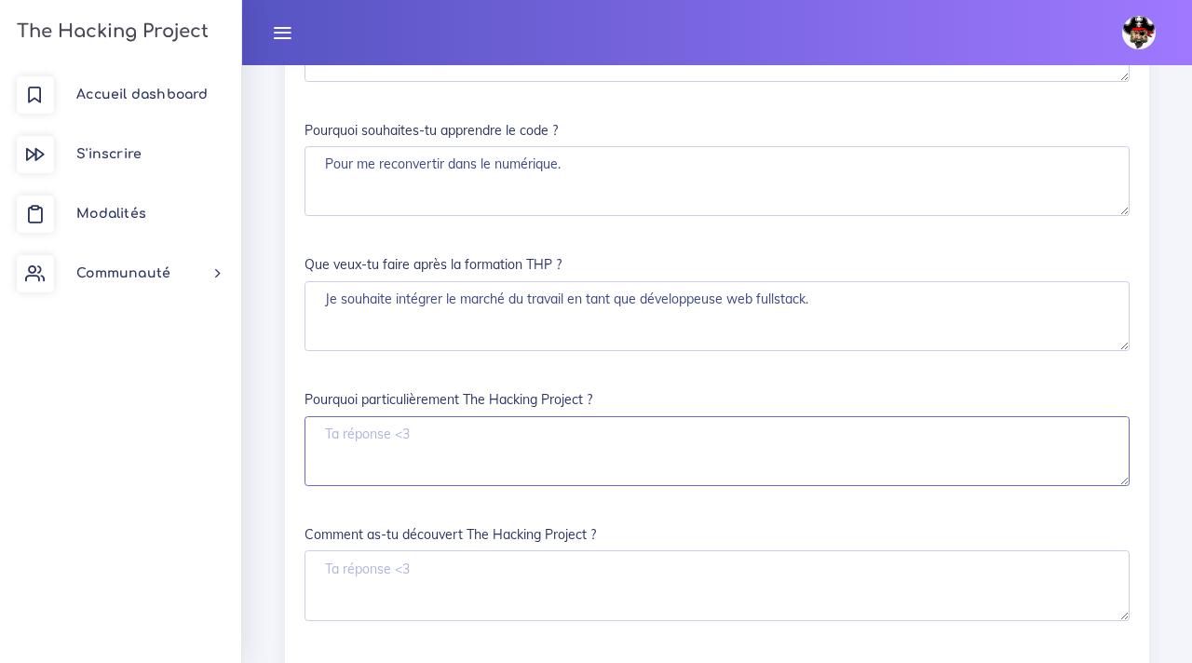
click at [433, 486] on textarea "Pourquoi particulièrement The Hacking Project ?" at bounding box center [716, 451] width 825 height 71
paste textarea "La pédagogie par projets et le peer-learning m’attirent beaucoup. J’aime l’idée…"
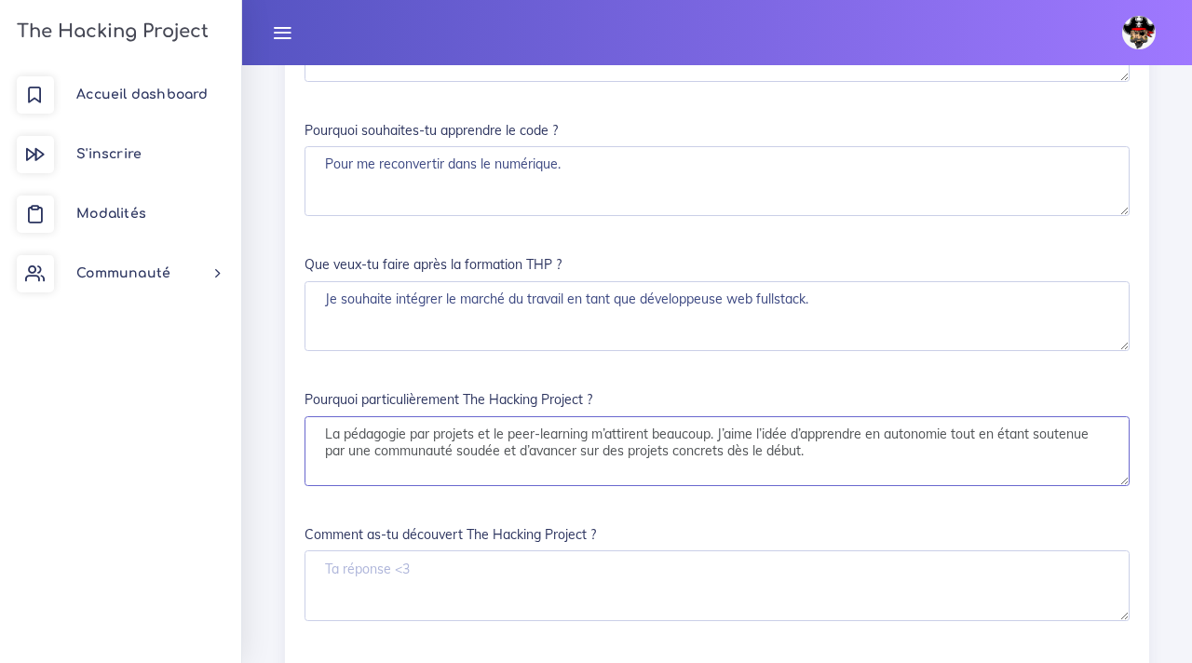
type textarea "La pédagogie par projets et le peer-learning m’attirent beaucoup. J’aime l’idée…"
click at [516, 600] on textarea "Comment as-tu découvert The Hacking Project ?" at bounding box center [716, 585] width 825 height 71
paste textarea "J’ai découvert THP en recherchant des formations gratuites et professionnalisan…"
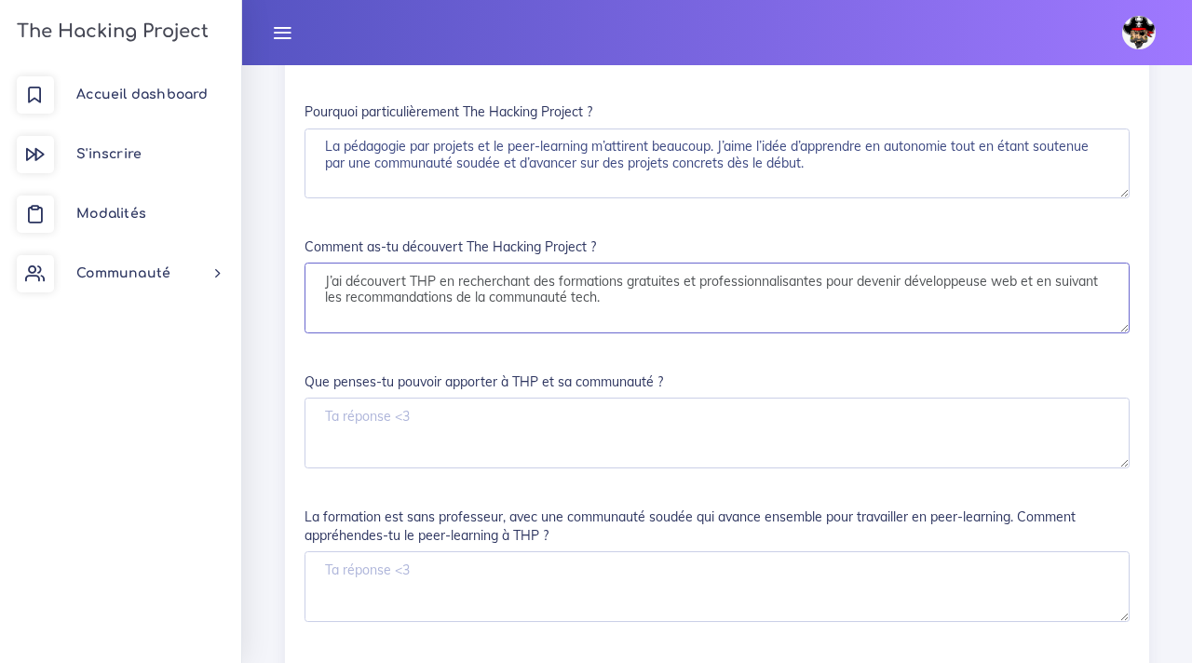
scroll to position [2741, 0]
type textarea "J’ai découvert THP en recherchant des formations gratuites et professionnalisan…"
click at [538, 462] on textarea "Que penses-tu pouvoir apporter à THP et sa communauté ?" at bounding box center [716, 432] width 825 height 71
paste textarea "Je peux apporter ma motivation, ma rigueur et ma curiosité. J’aime collaborer e…"
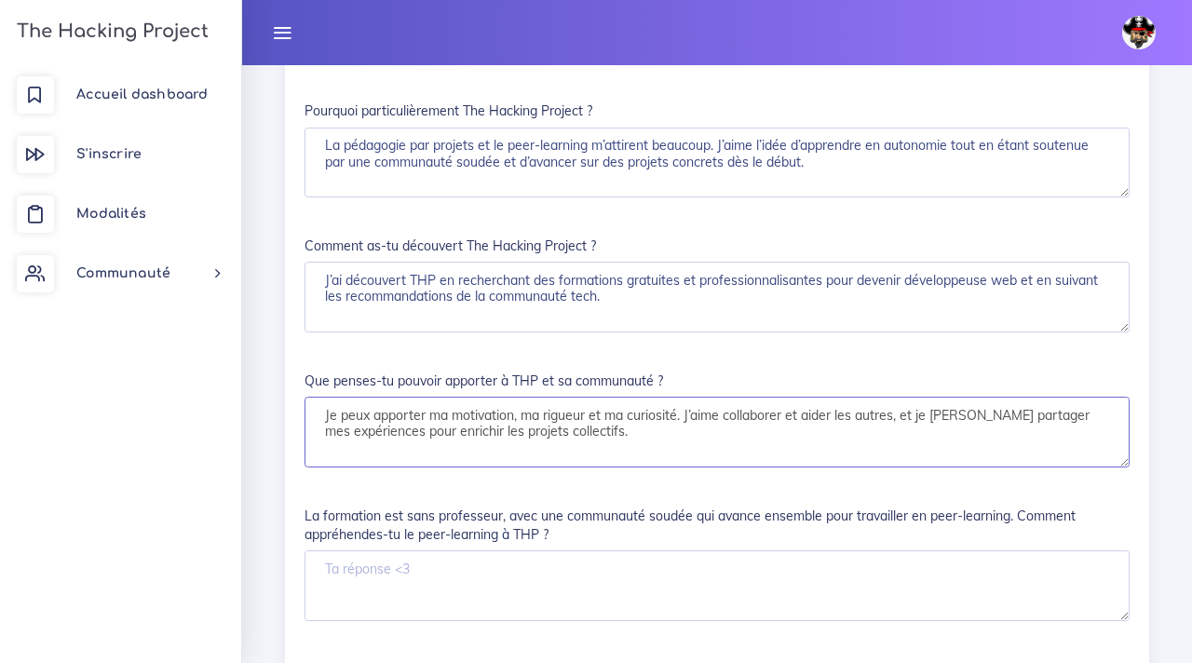
type textarea "Je peux apporter ma motivation, ma rigueur et ma curiosité. J’aime collaborer e…"
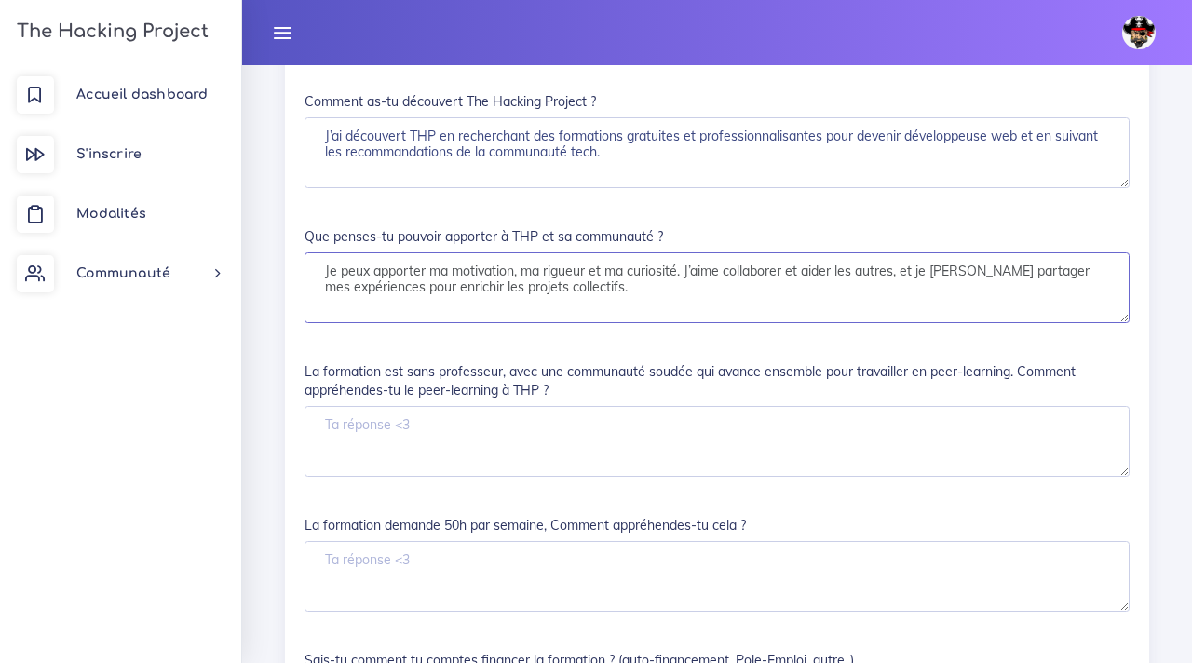
scroll to position [2884, 0]
click at [532, 447] on textarea "La formation est sans professeur, avec une communauté soudée qui avance ensembl…" at bounding box center [716, 442] width 825 height 71
paste textarea "Je trouve ce concept très stimulant. Apprendre avec les autres me permettra de …"
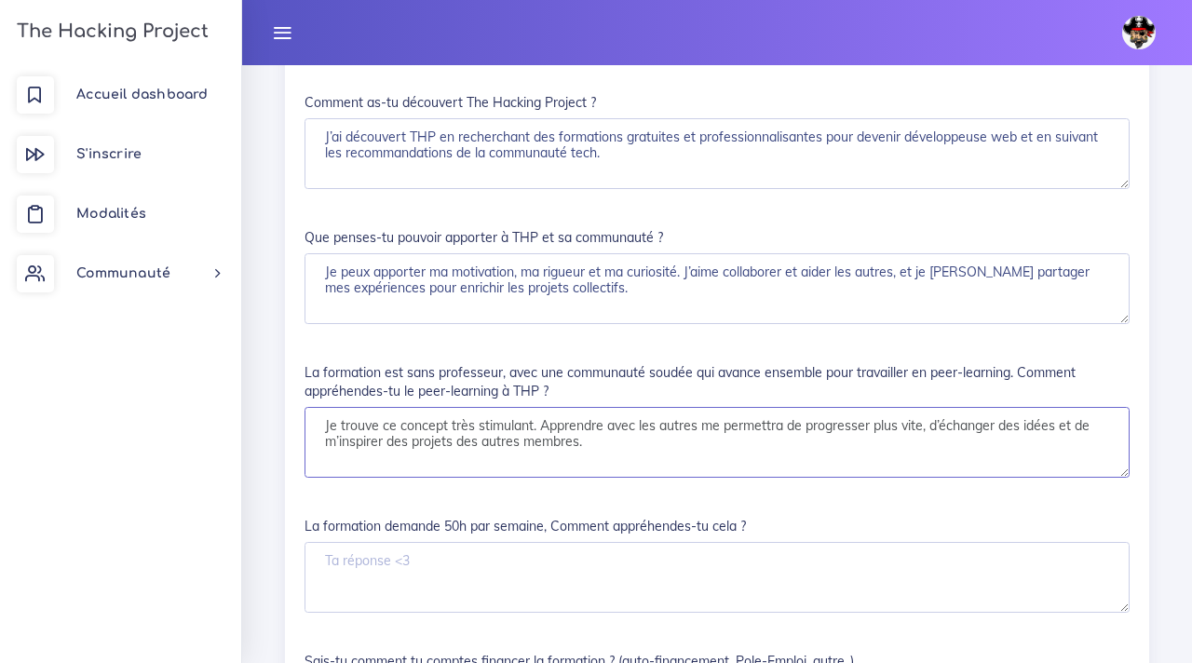
drag, startPoint x: 536, startPoint y: 447, endPoint x: 154, endPoint y: 413, distance: 384.1
click at [626, 472] on textarea "Apprendre avec les autres me permettra de progresser plus vite, d’échanger des …" at bounding box center [716, 442] width 825 height 71
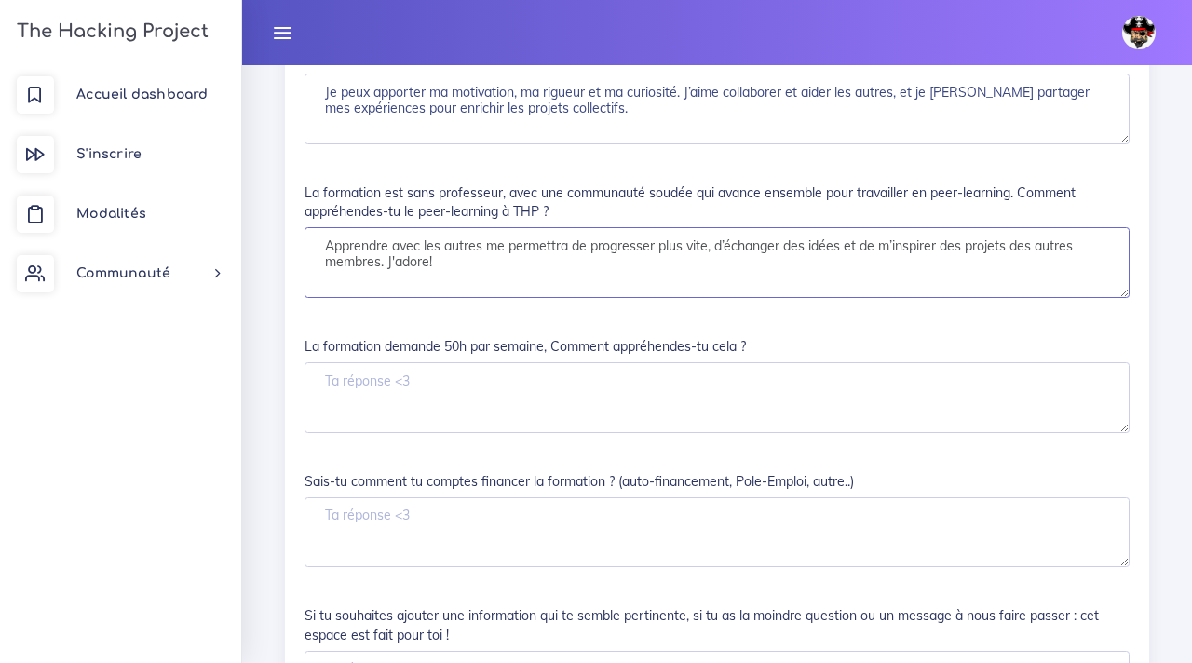
scroll to position [3076, 0]
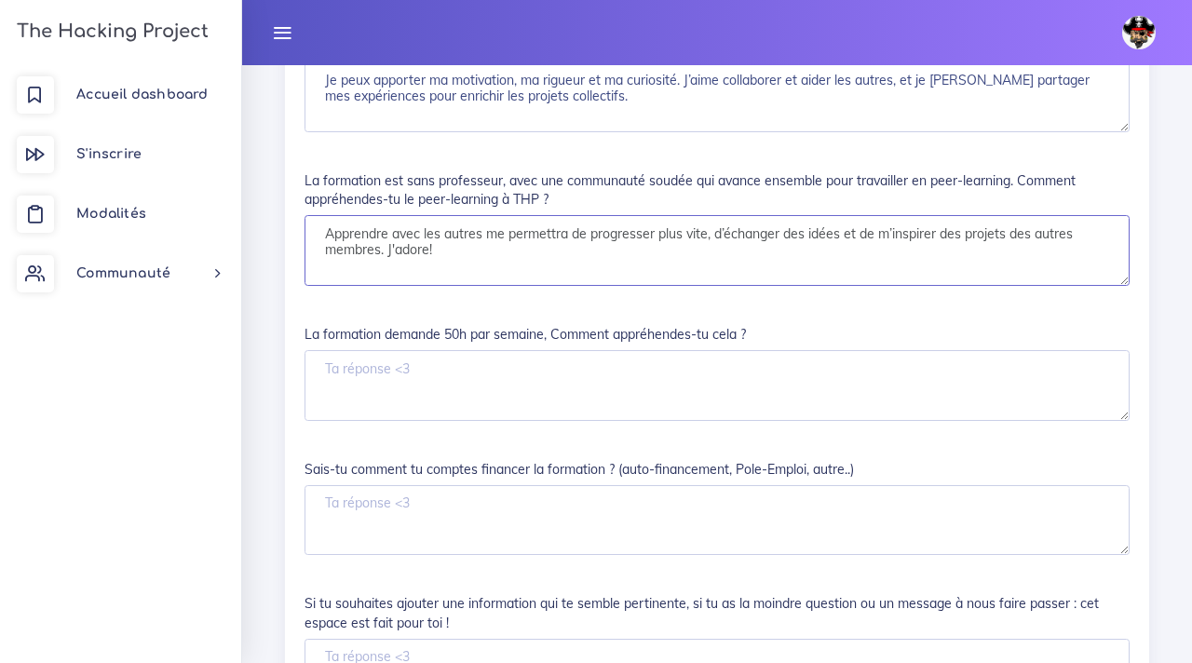
type textarea "Apprendre avec les autres me permettra de progresser plus vite, d’échanger des …"
click at [472, 402] on textarea "La formation demande 50h par semaine, Comment appréhendes-tu cela ?" at bounding box center [716, 385] width 825 height 71
paste textarea "Je suis prête à m’investir pleinement et à organiser mon temps de manière rigou…"
type textarea "Je suis prête à m’investir pleinement et à organiser mon temps de manière rigou…"
click at [486, 517] on textarea "Sais-tu comment tu comptes financer la formation ? (auto-financement, Pole-Empl…" at bounding box center [716, 520] width 825 height 71
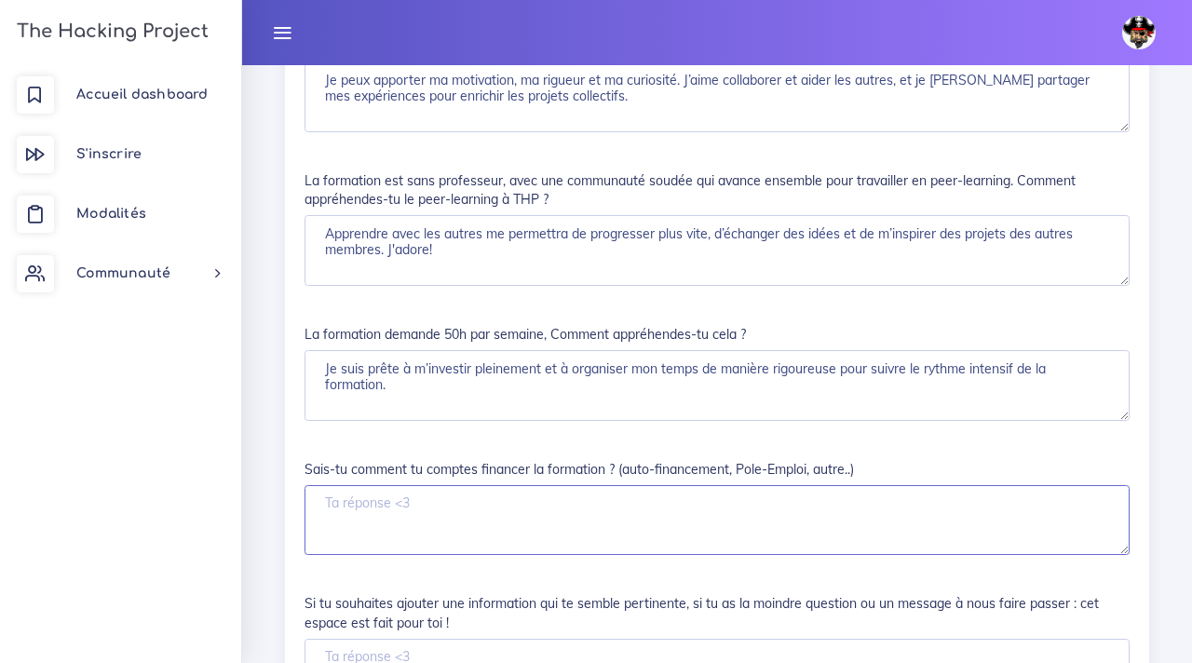
paste textarea "Je compte financer la formation principalement via mon compte CPF"
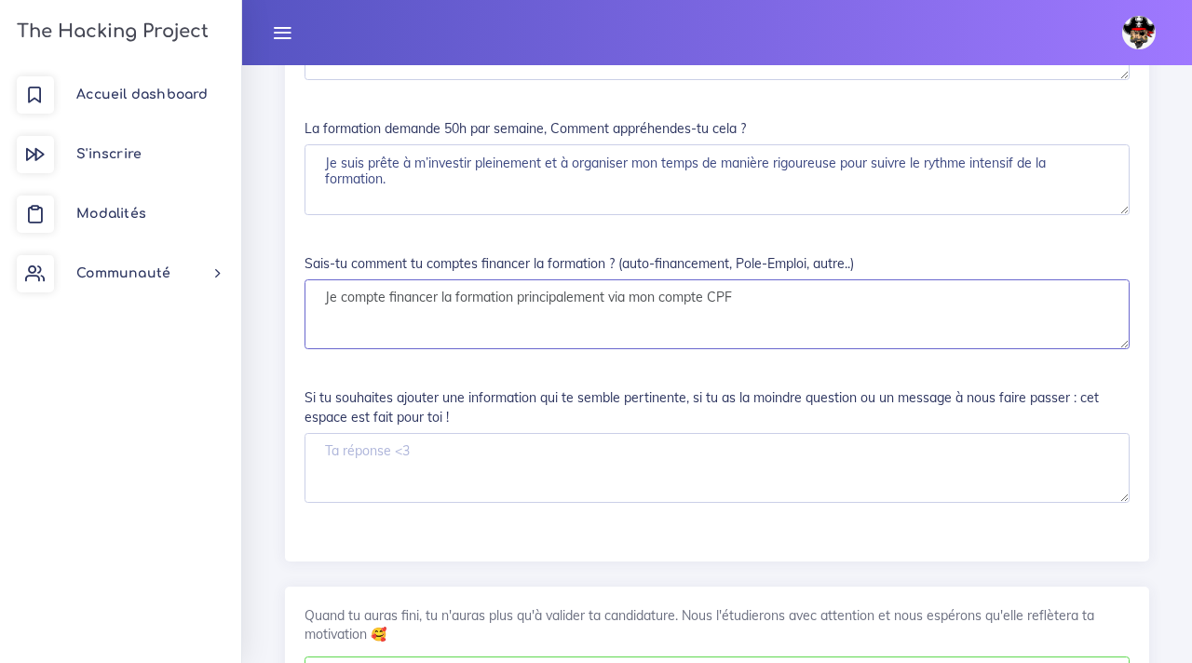
scroll to position [3292, 0]
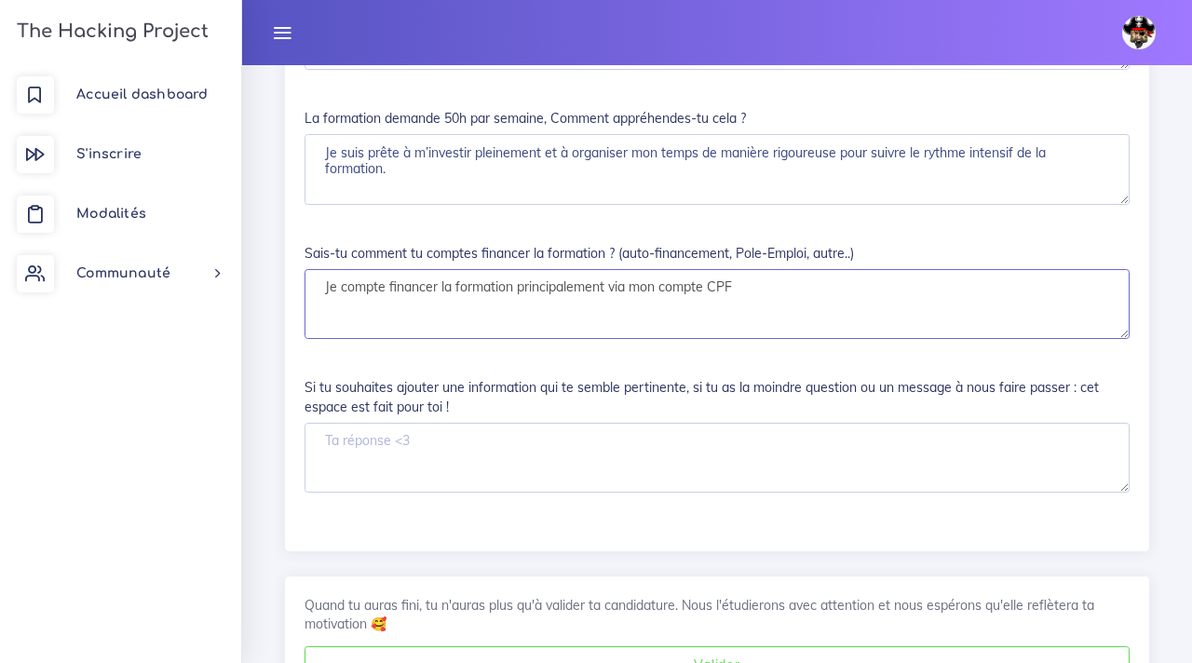
type textarea "Je compte financer la formation principalement via mon compte CPF"
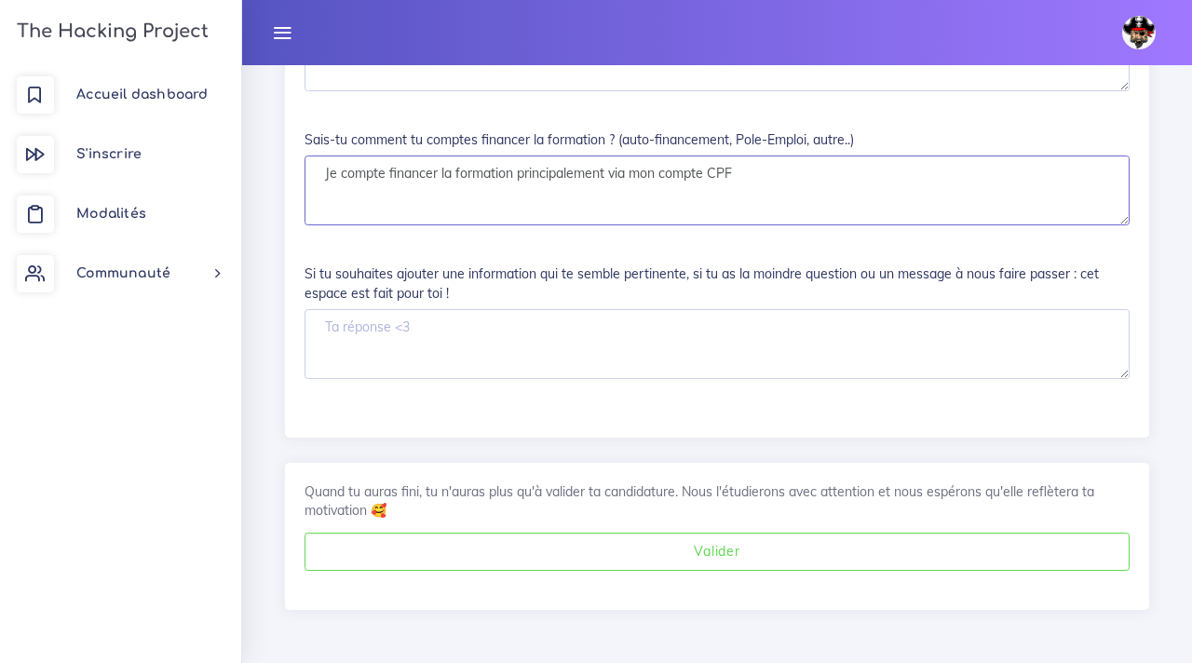
scroll to position [3419, 0]
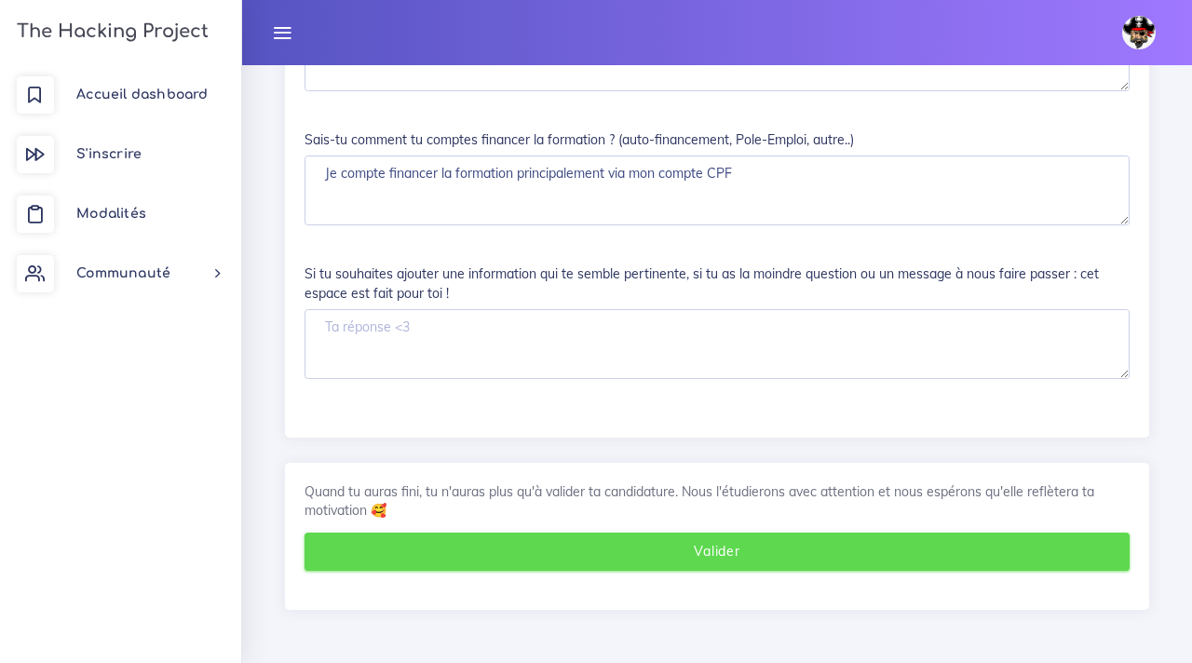
click at [627, 554] on button "Valider" at bounding box center [716, 551] width 825 height 38
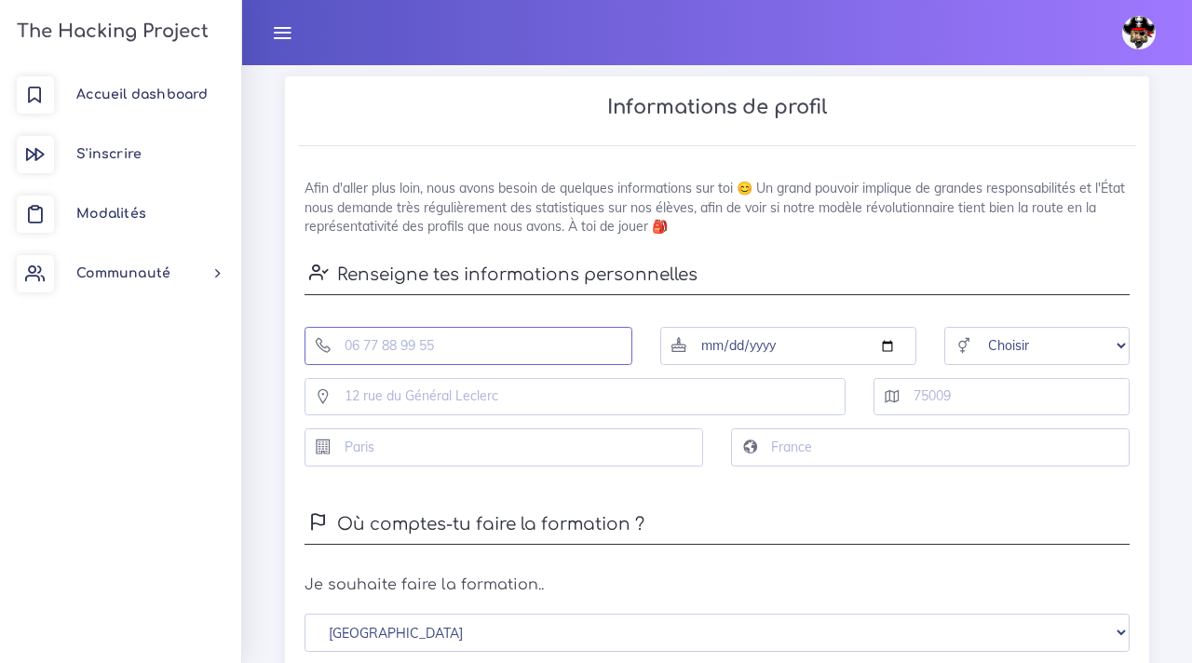
scroll to position [431, 0]
click at [449, 347] on input "tel" at bounding box center [468, 345] width 328 height 38
type input "0782275583"
click at [747, 364] on input "date" at bounding box center [788, 345] width 256 height 38
type input "1999-01-17"
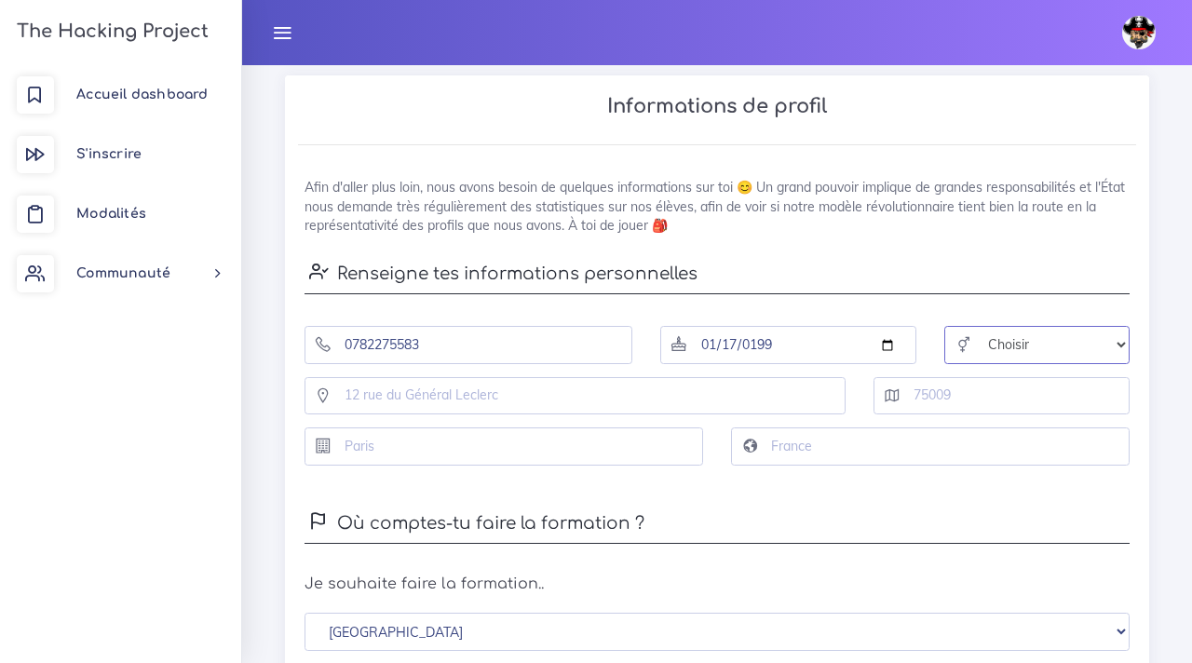
click at [1024, 356] on select "Choisir Homme Femme Autre" at bounding box center [1036, 345] width 185 height 38
select select "female"
click at [709, 412] on input "text" at bounding box center [574, 396] width 541 height 38
type input "8 avenue verguin"
click at [991, 415] on input "text" at bounding box center [1001, 396] width 256 height 38
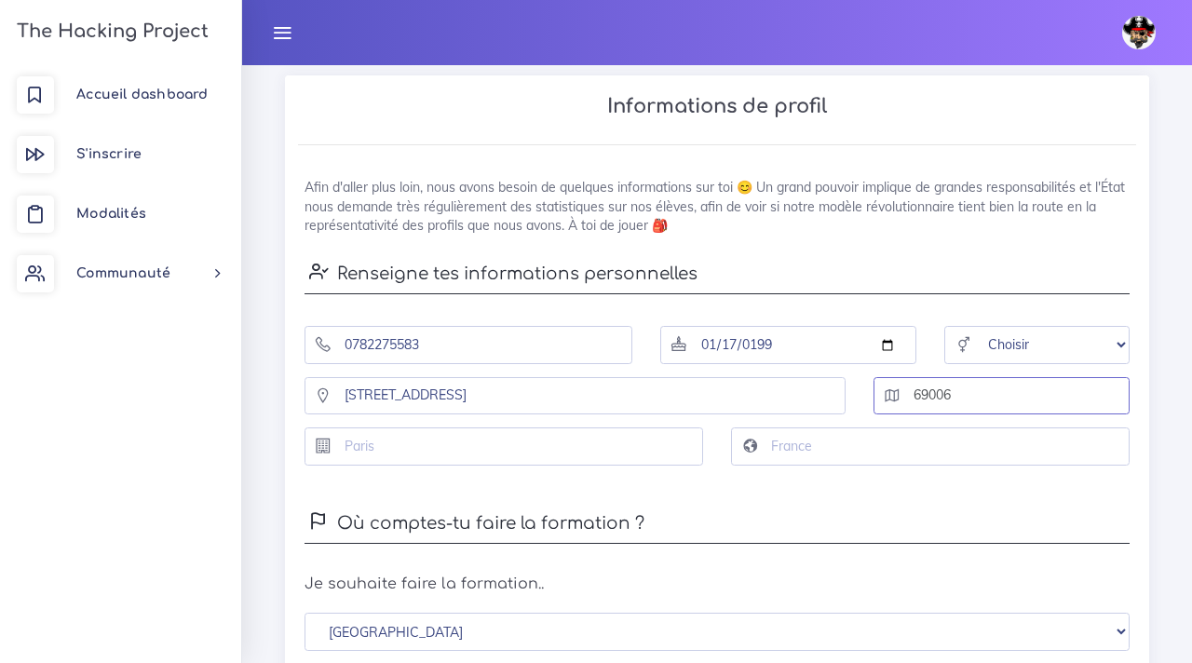
type input "69006"
click at [620, 465] on input "text" at bounding box center [503, 446] width 398 height 38
type input "Lyon"
click at [815, 449] on input "text" at bounding box center [930, 446] width 398 height 38
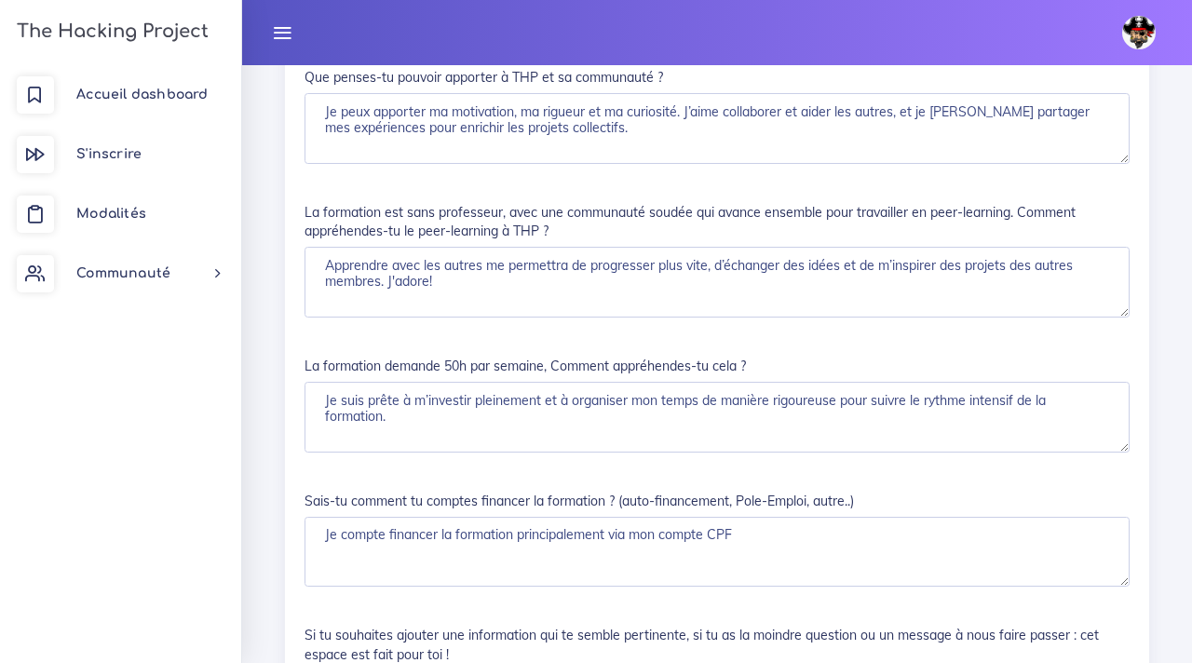
scroll to position [3424, 0]
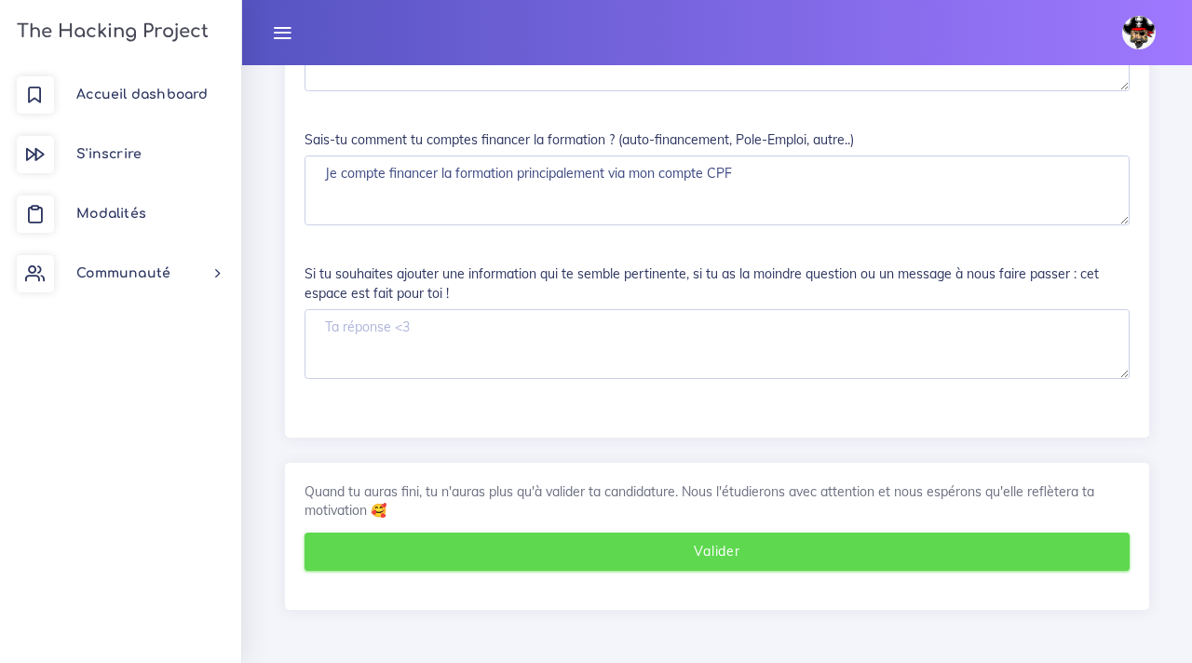
type input "France"
click at [723, 561] on button "Valider" at bounding box center [716, 551] width 825 height 38
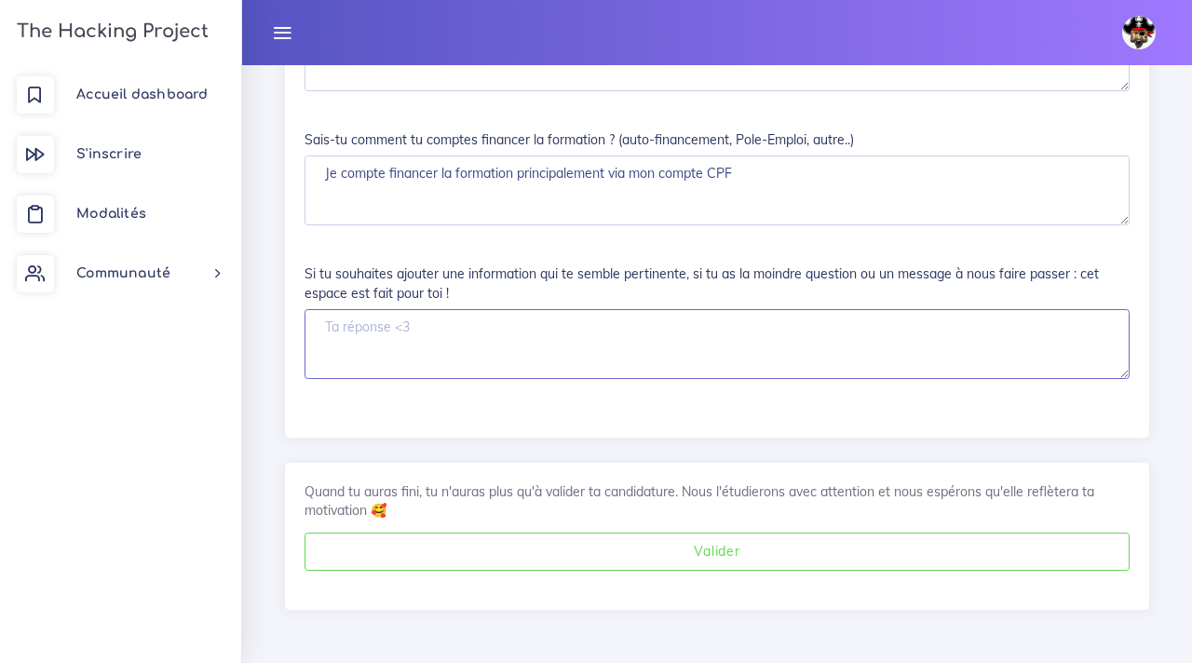
click at [516, 343] on textarea "Si tu souhaites ajouter une information qui te semble pertinente, si tu as la m…" at bounding box center [716, 344] width 825 height 71
paste textarea "Je suis très motivée pour me reconvertir dans le numérique et prête à m’impliqu…"
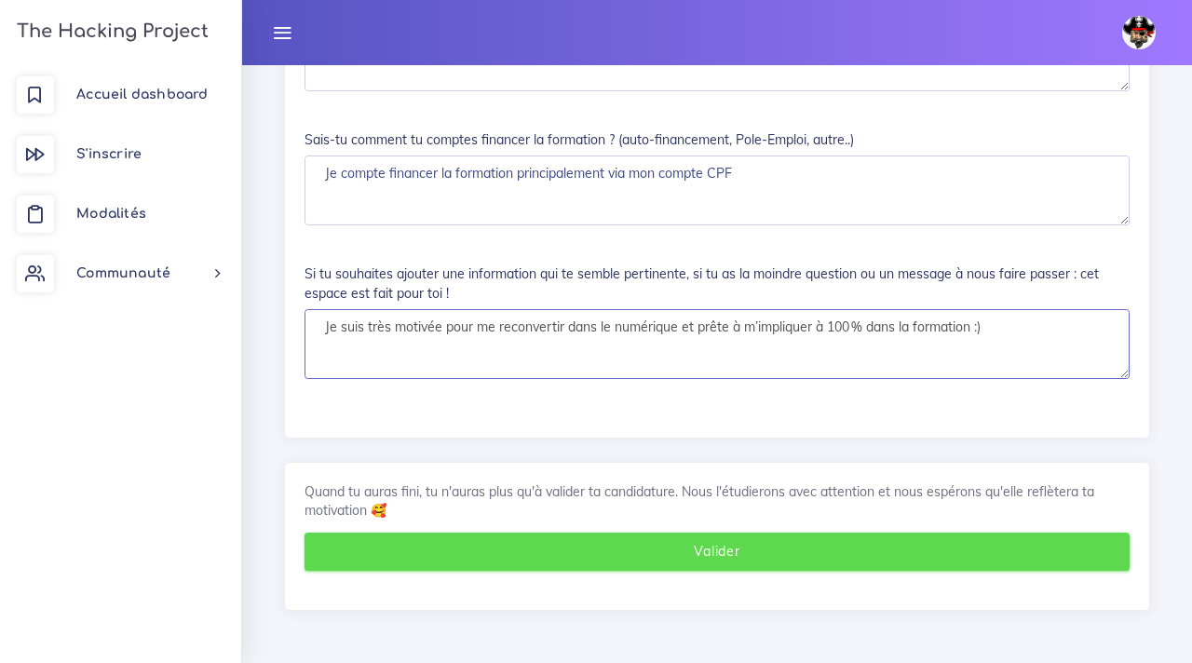
type textarea "Je suis très motivée pour me reconvertir dans le numérique et prête à m’impliqu…"
click at [530, 544] on button "Valider" at bounding box center [716, 551] width 825 height 38
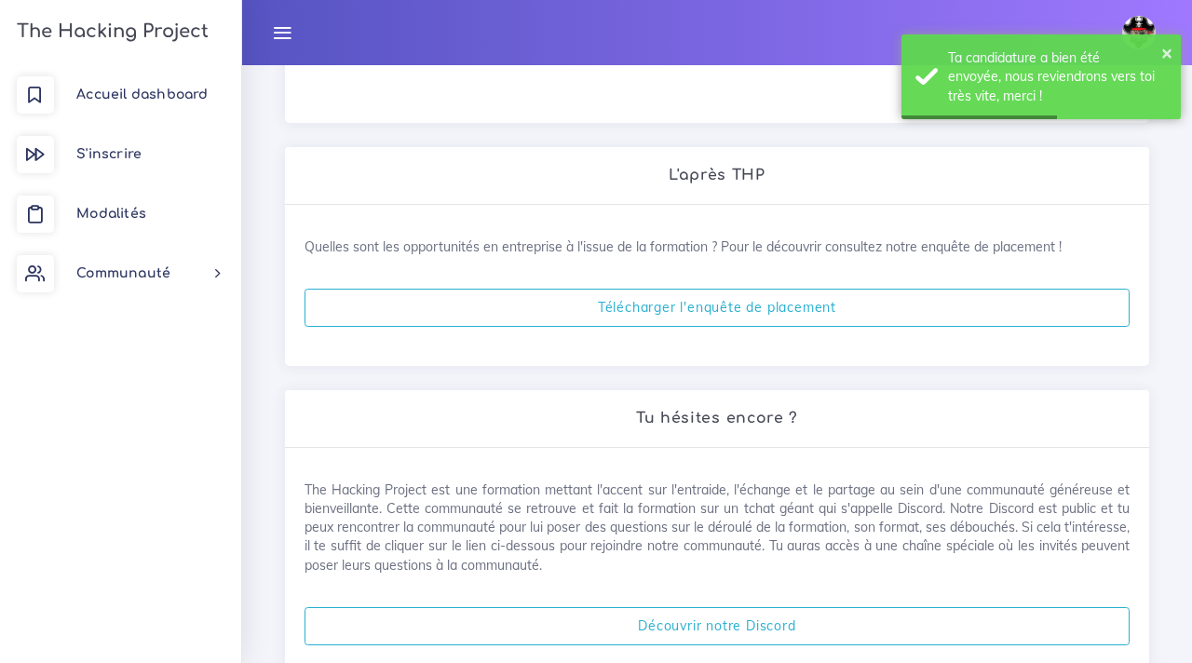
scroll to position [892, 0]
